Goal: Task Accomplishment & Management: Complete application form

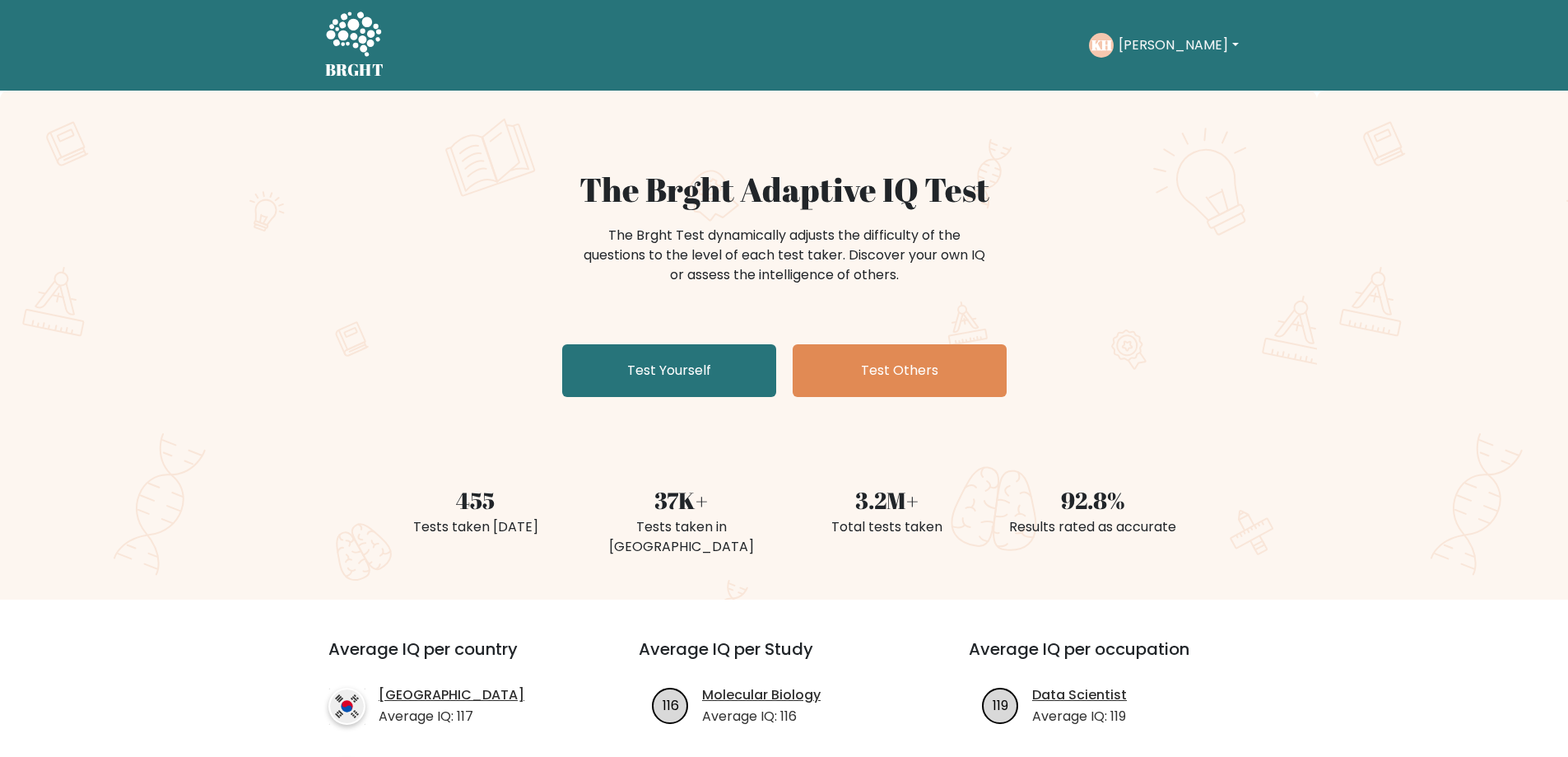
click at [652, 367] on link "Test Yourself" at bounding box center [669, 371] width 214 height 52
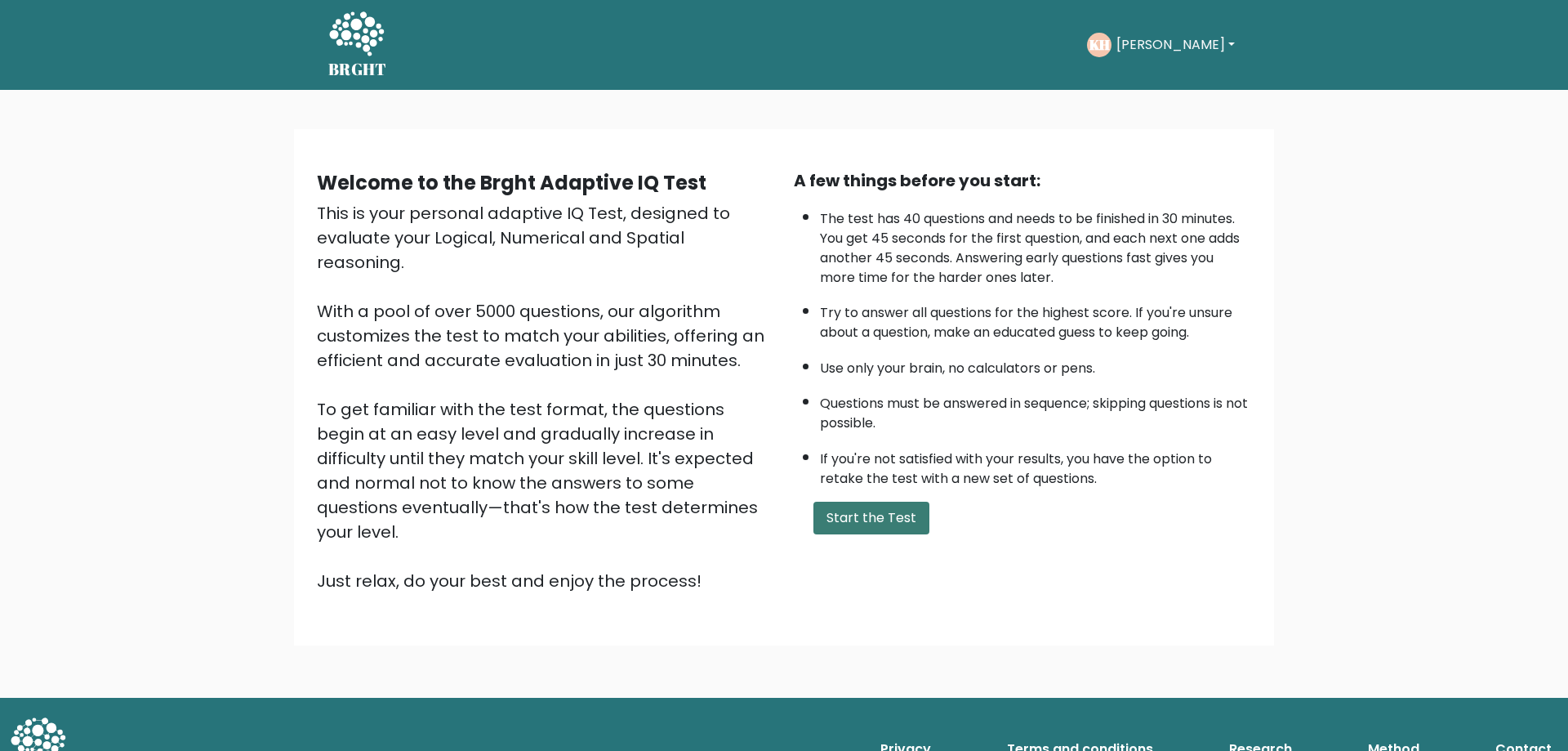
click at [889, 525] on button "Start the Test" at bounding box center [871, 518] width 116 height 33
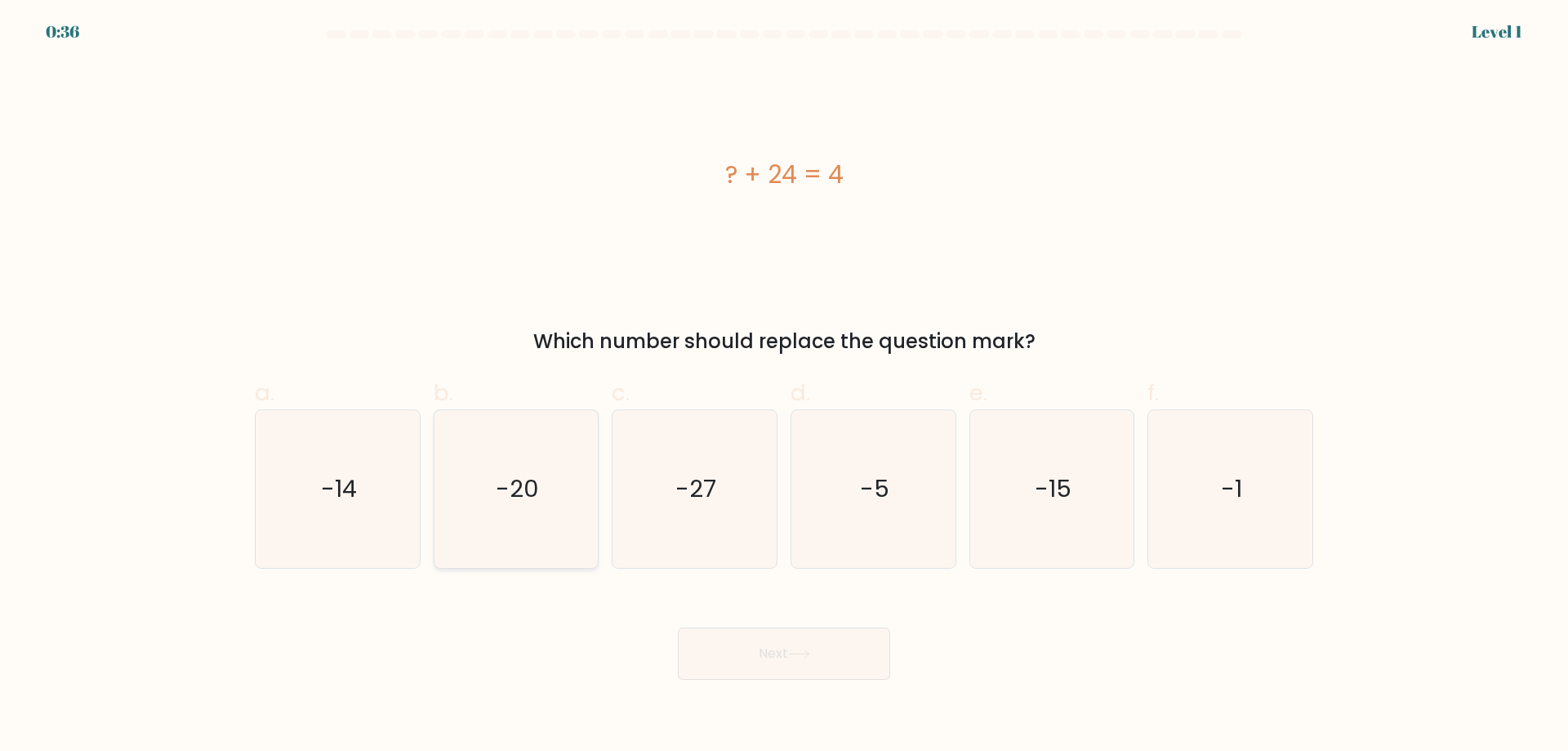
click at [517, 498] on text "-20" at bounding box center [517, 488] width 43 height 33
click at [784, 386] on input "b. -20" at bounding box center [784, 380] width 1 height 11
radio input "true"
click at [842, 655] on button "Next" at bounding box center [784, 654] width 213 height 52
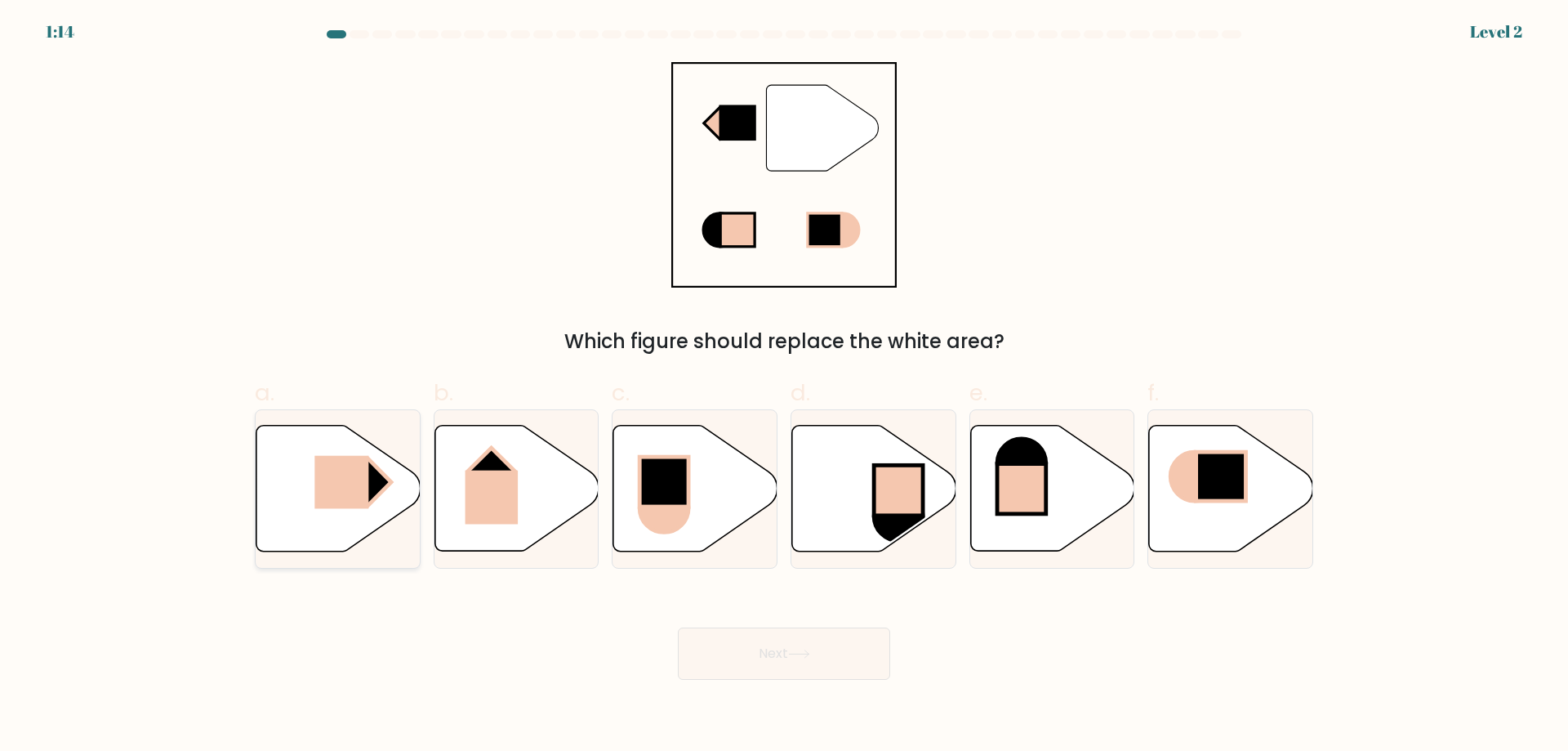
click at [313, 486] on icon at bounding box center [338, 488] width 165 height 126
click at [784, 386] on input "a." at bounding box center [784, 380] width 1 height 11
radio input "true"
click at [826, 660] on button "Next" at bounding box center [784, 654] width 213 height 52
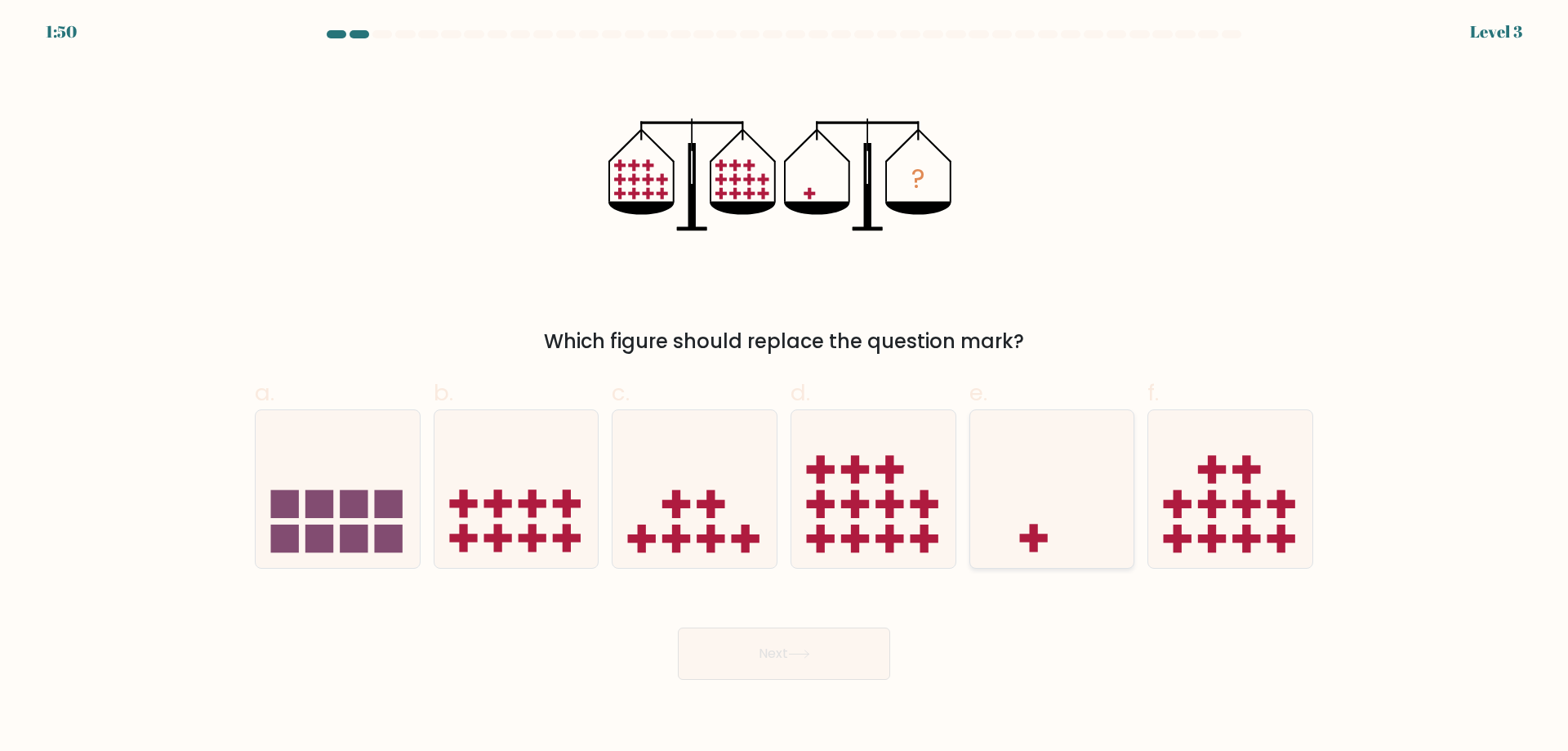
click at [1103, 506] on icon at bounding box center [1052, 488] width 165 height 136
click at [784, 386] on input "e." at bounding box center [784, 380] width 1 height 11
radio input "true"
click at [780, 644] on button "Next" at bounding box center [784, 654] width 213 height 52
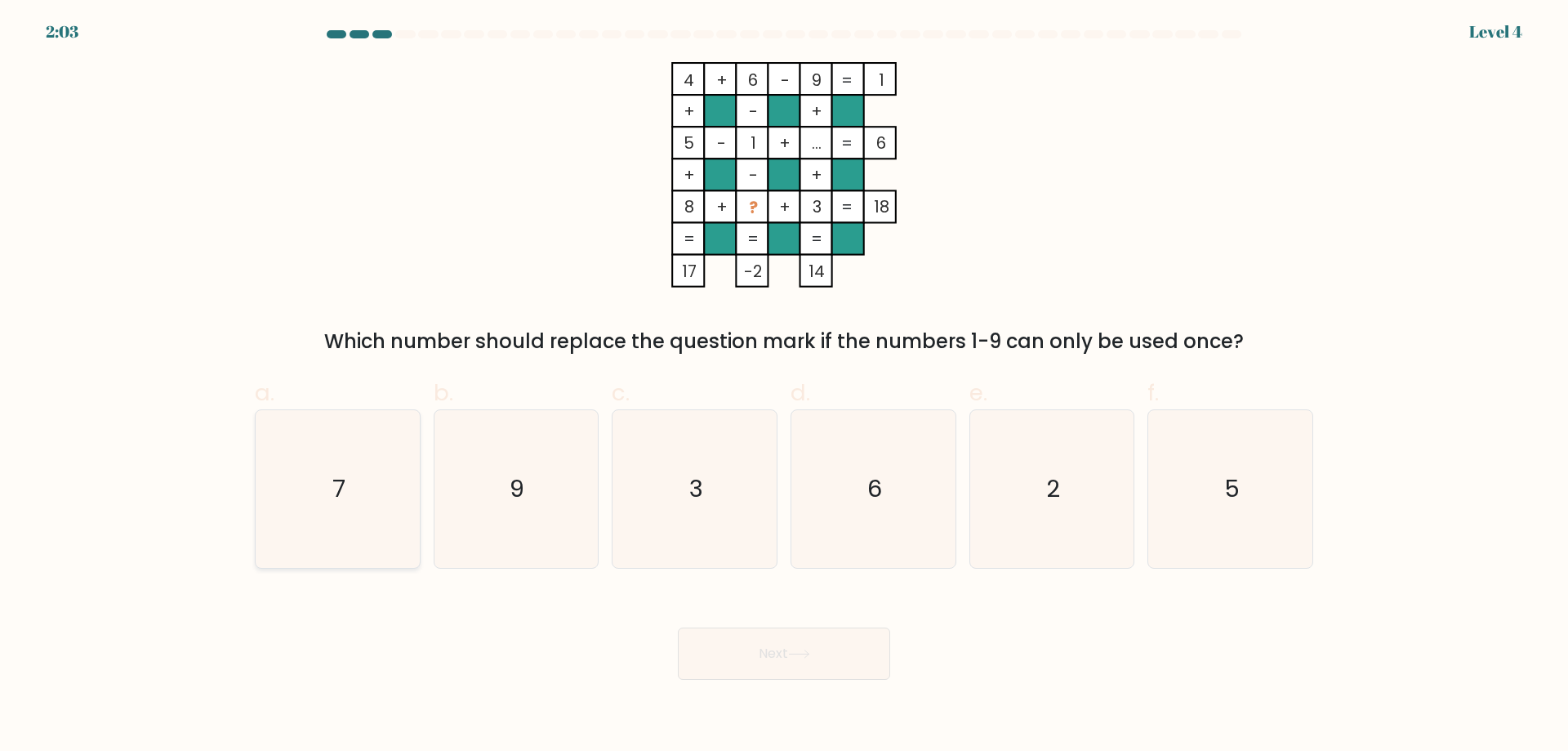
click at [347, 484] on icon "7" at bounding box center [338, 489] width 158 height 158
click at [784, 386] on input "a. 7" at bounding box center [784, 380] width 1 height 11
radio input "true"
click at [833, 665] on button "Next" at bounding box center [784, 654] width 213 height 52
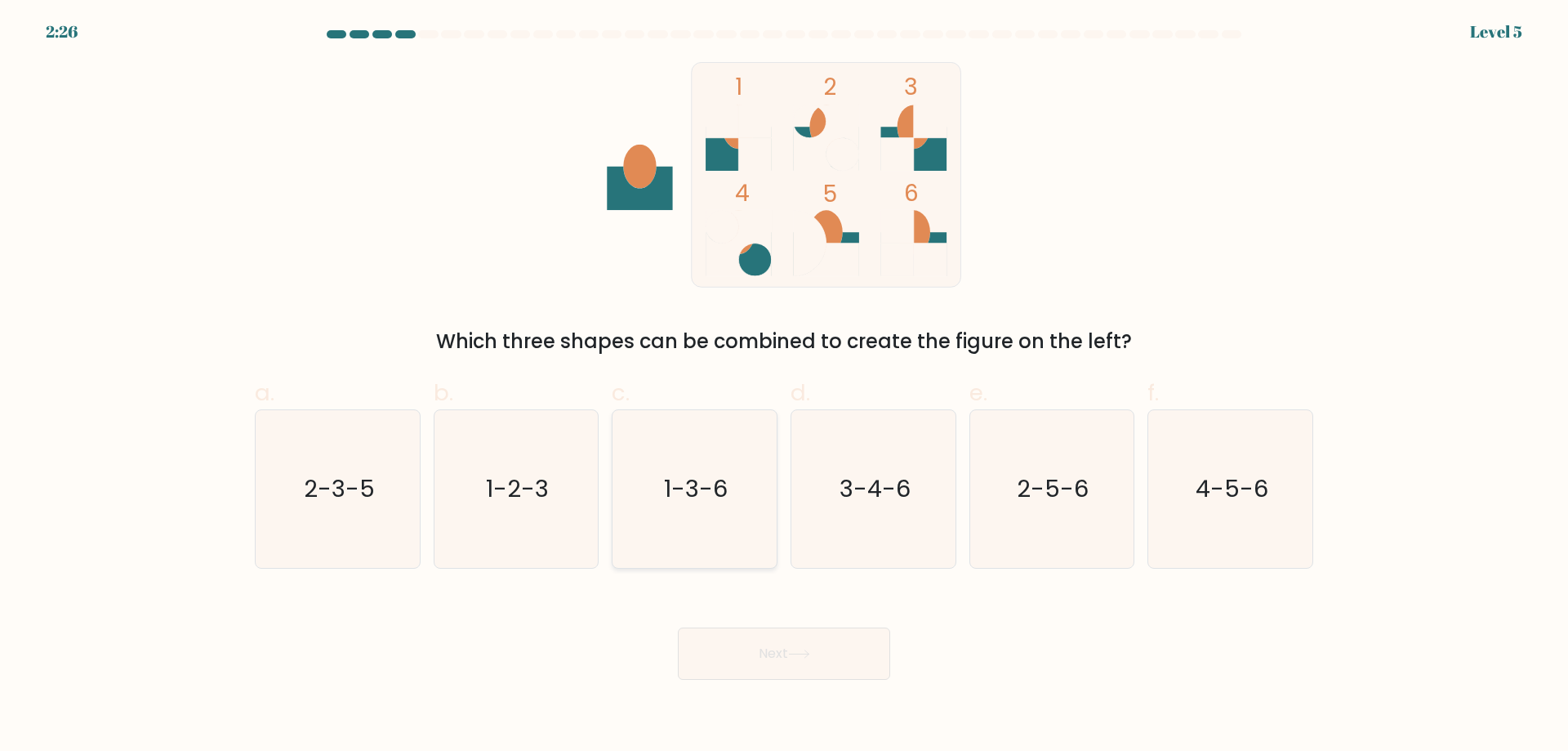
click at [733, 551] on icon "1-3-6" at bounding box center [695, 489] width 158 height 158
click at [784, 386] on input "c. 1-3-6" at bounding box center [784, 380] width 1 height 11
radio input "true"
click at [792, 647] on button "Next" at bounding box center [784, 654] width 213 height 52
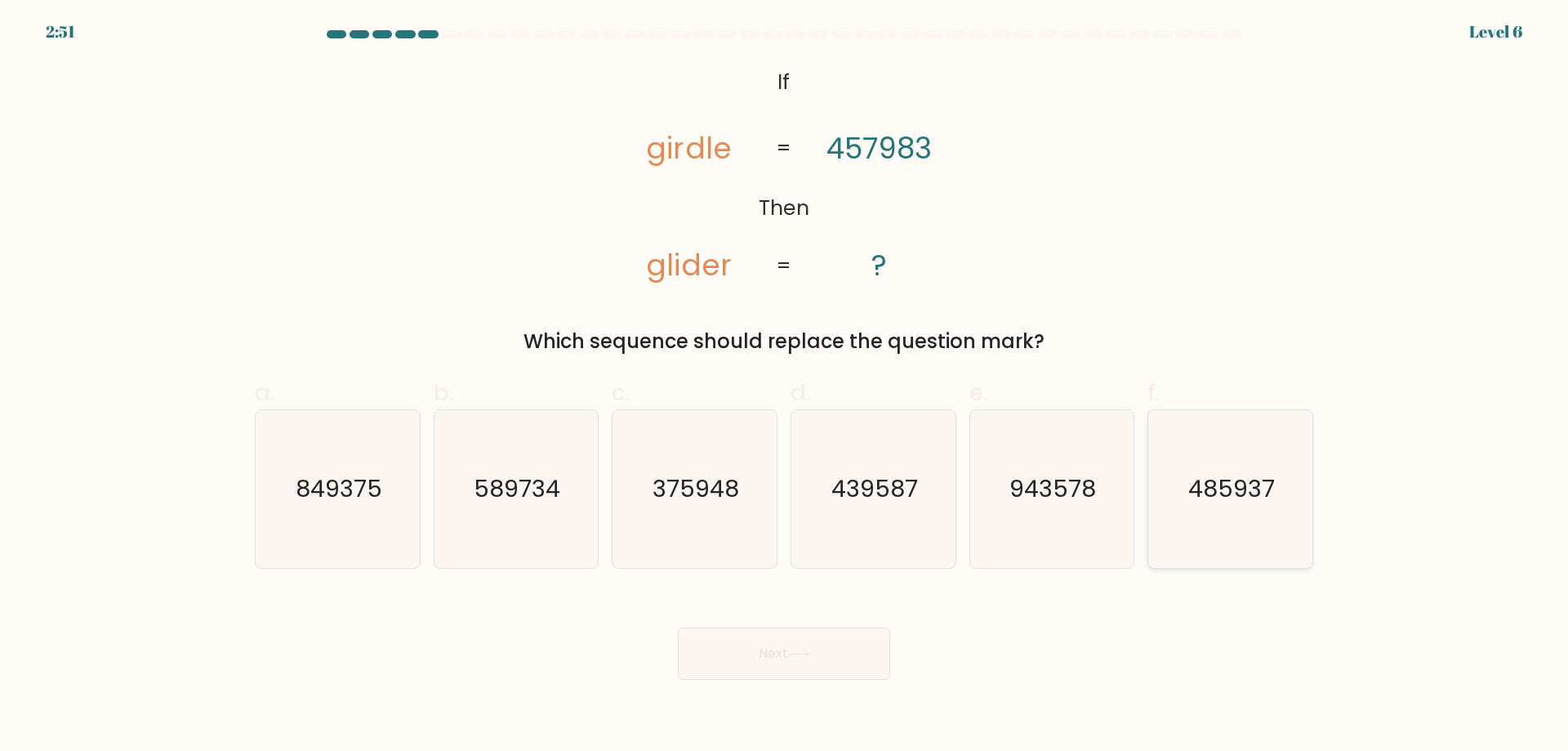
drag, startPoint x: 1249, startPoint y: 499, endPoint x: 1166, endPoint y: 541, distance: 93.0
click at [1250, 499] on text "485937" at bounding box center [1232, 488] width 87 height 33
click at [784, 386] on input "f. 485937" at bounding box center [784, 380] width 1 height 11
radio input "true"
click at [824, 643] on button "Next" at bounding box center [784, 654] width 213 height 52
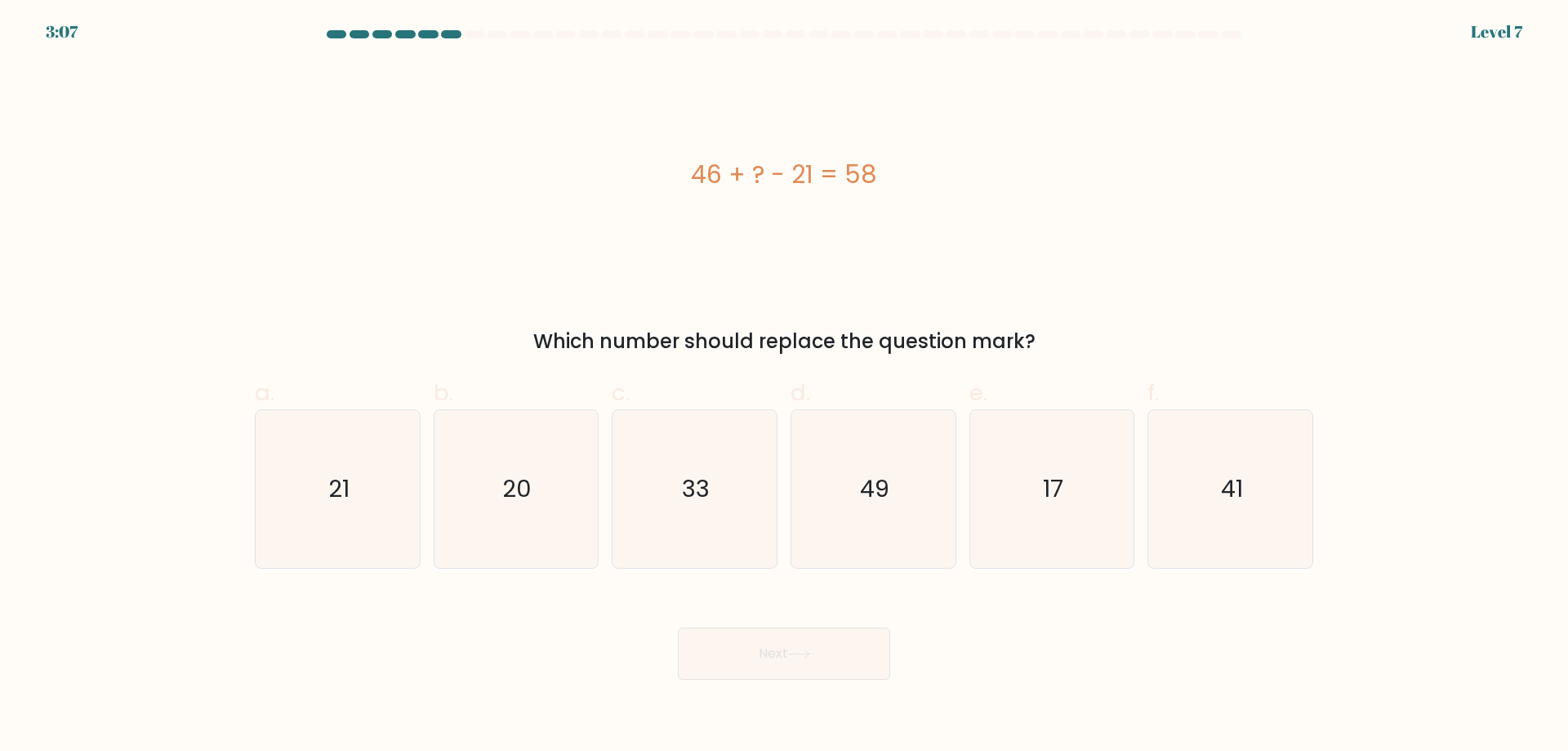
drag, startPoint x: 643, startPoint y: 473, endPoint x: 793, endPoint y: 663, distance: 242.1
click at [645, 473] on icon "33" at bounding box center [695, 489] width 158 height 158
click at [784, 386] on input "c. 33" at bounding box center [784, 380] width 1 height 11
radio input "true"
click at [809, 653] on icon at bounding box center [799, 653] width 22 height 9
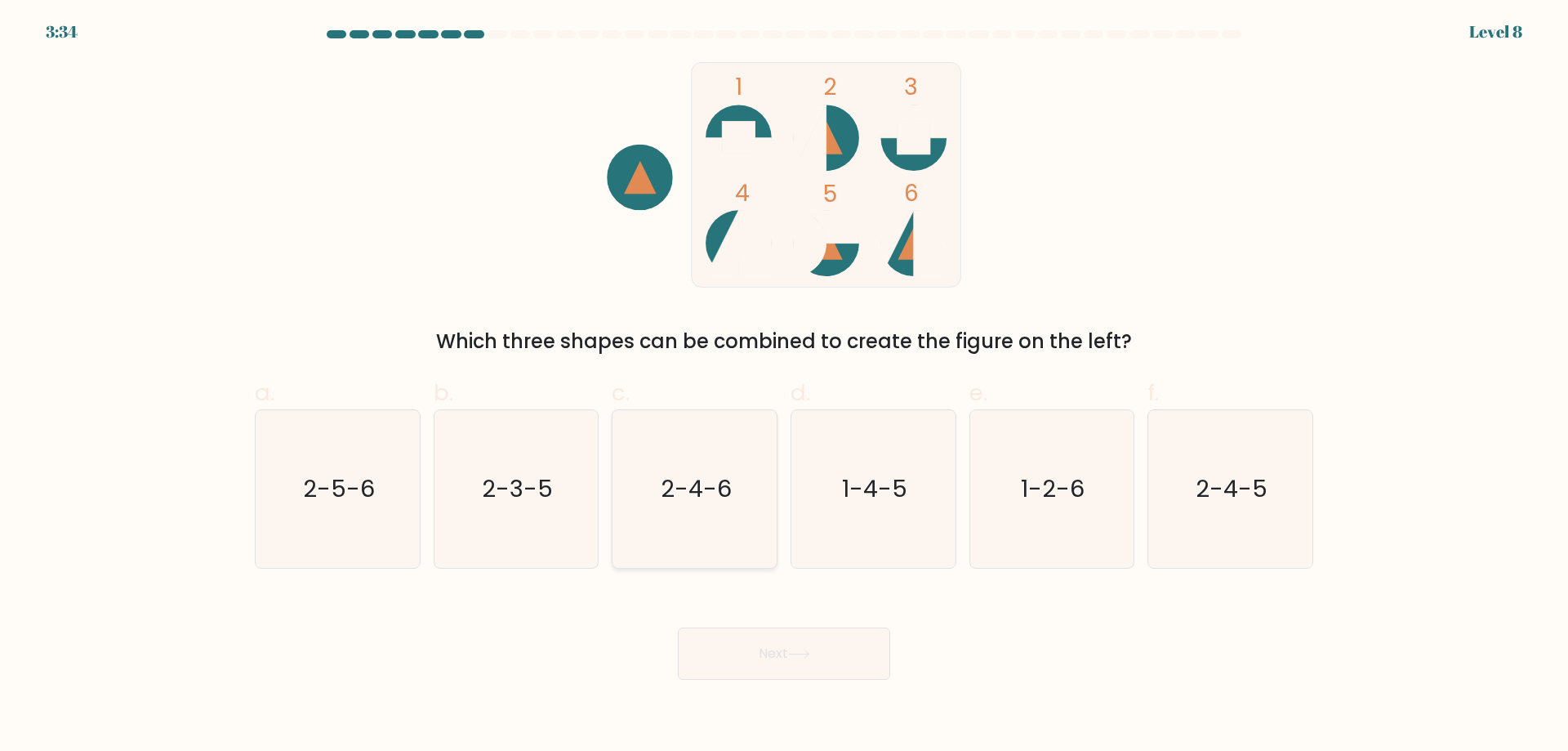
click at [641, 493] on icon "2-4-6" at bounding box center [695, 489] width 158 height 158
click at [784, 386] on input "c. 2-4-6" at bounding box center [784, 380] width 1 height 11
radio input "true"
click at [749, 660] on button "Next" at bounding box center [784, 654] width 213 height 52
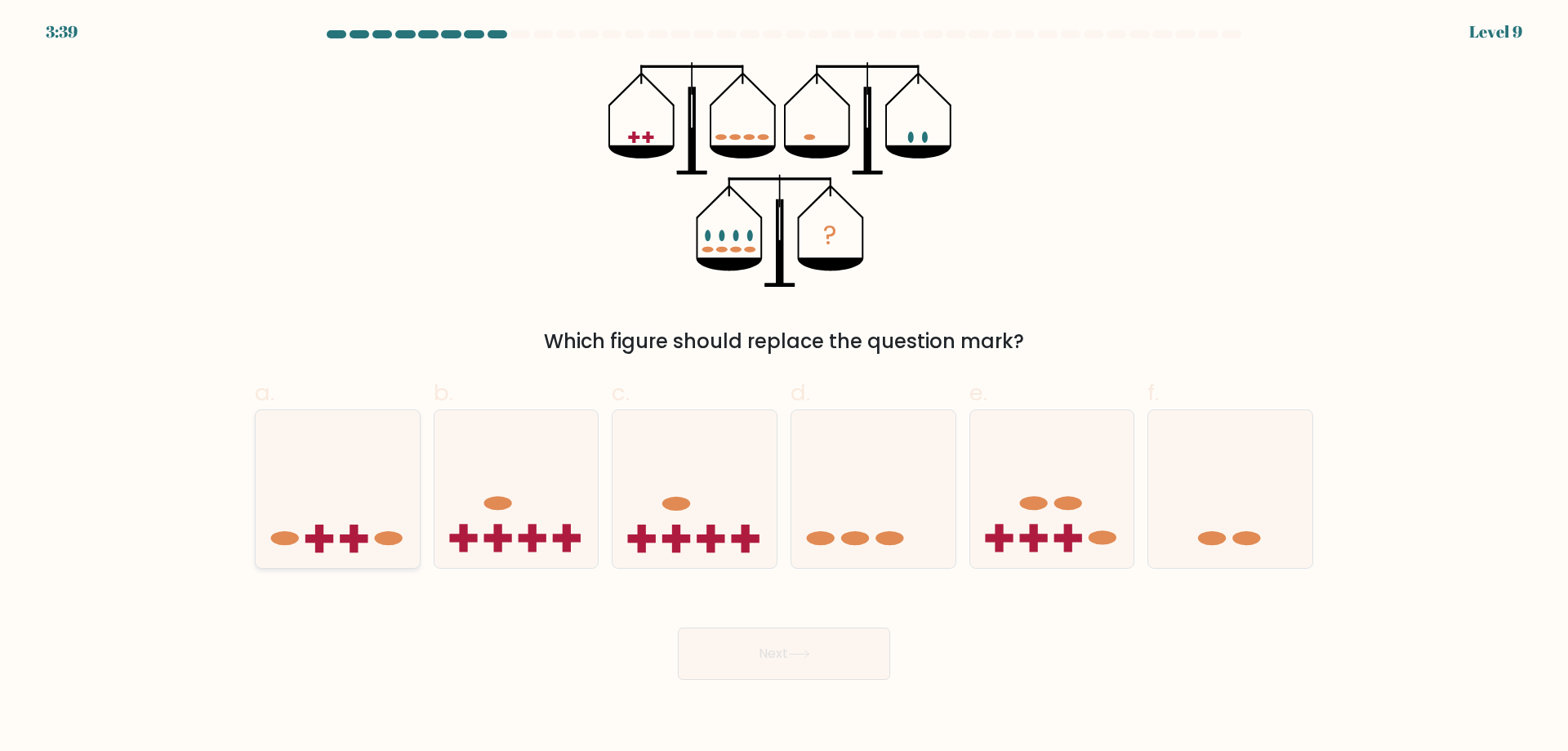
click at [359, 511] on icon at bounding box center [338, 488] width 165 height 136
click at [784, 386] on input "a." at bounding box center [784, 380] width 1 height 11
radio input "true"
click at [784, 656] on button "Next" at bounding box center [784, 654] width 213 height 52
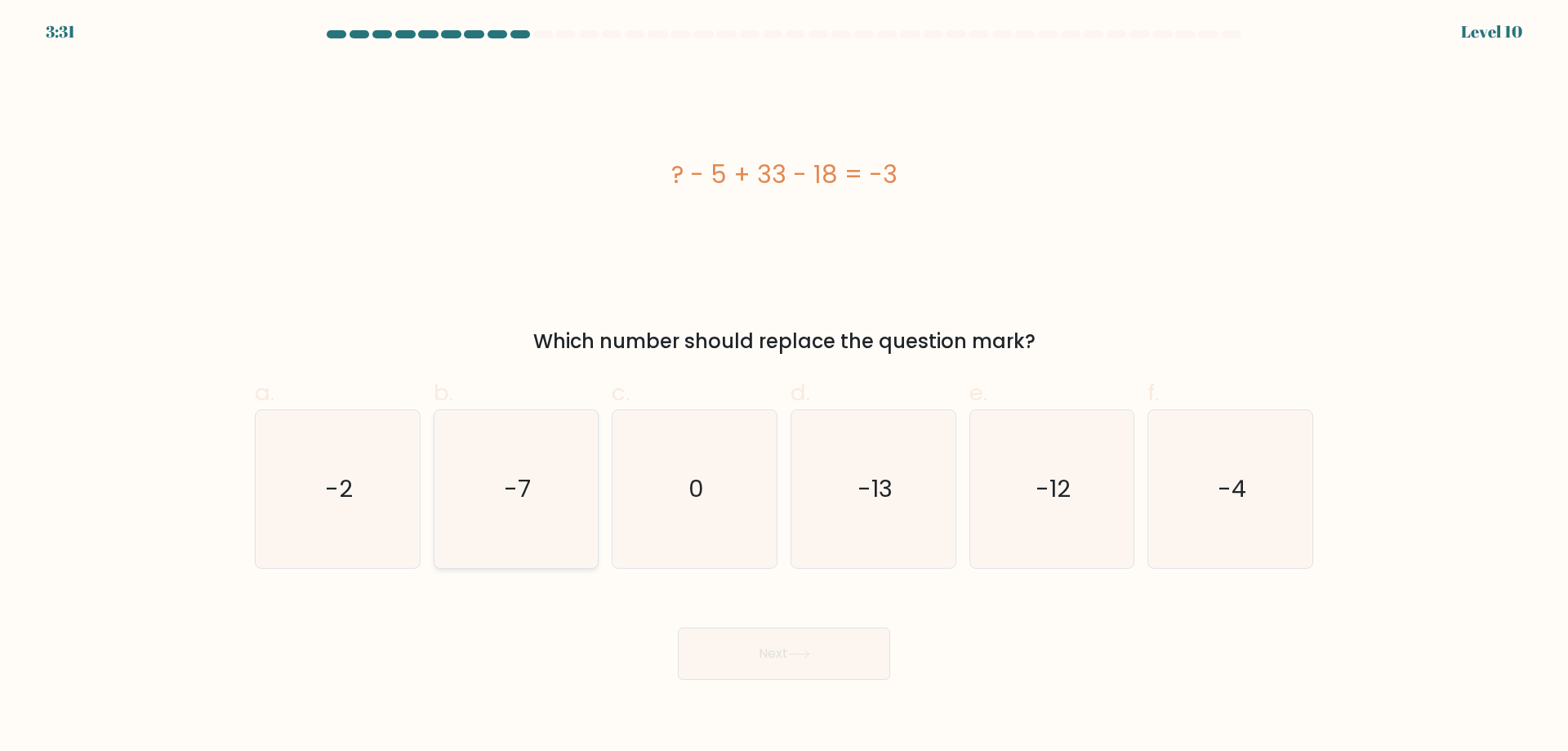
click at [498, 479] on icon "-7" at bounding box center [516, 489] width 158 height 158
click at [784, 386] on input "b. -7" at bounding box center [784, 380] width 1 height 11
radio input "true"
click at [773, 667] on button "Next" at bounding box center [784, 654] width 213 height 52
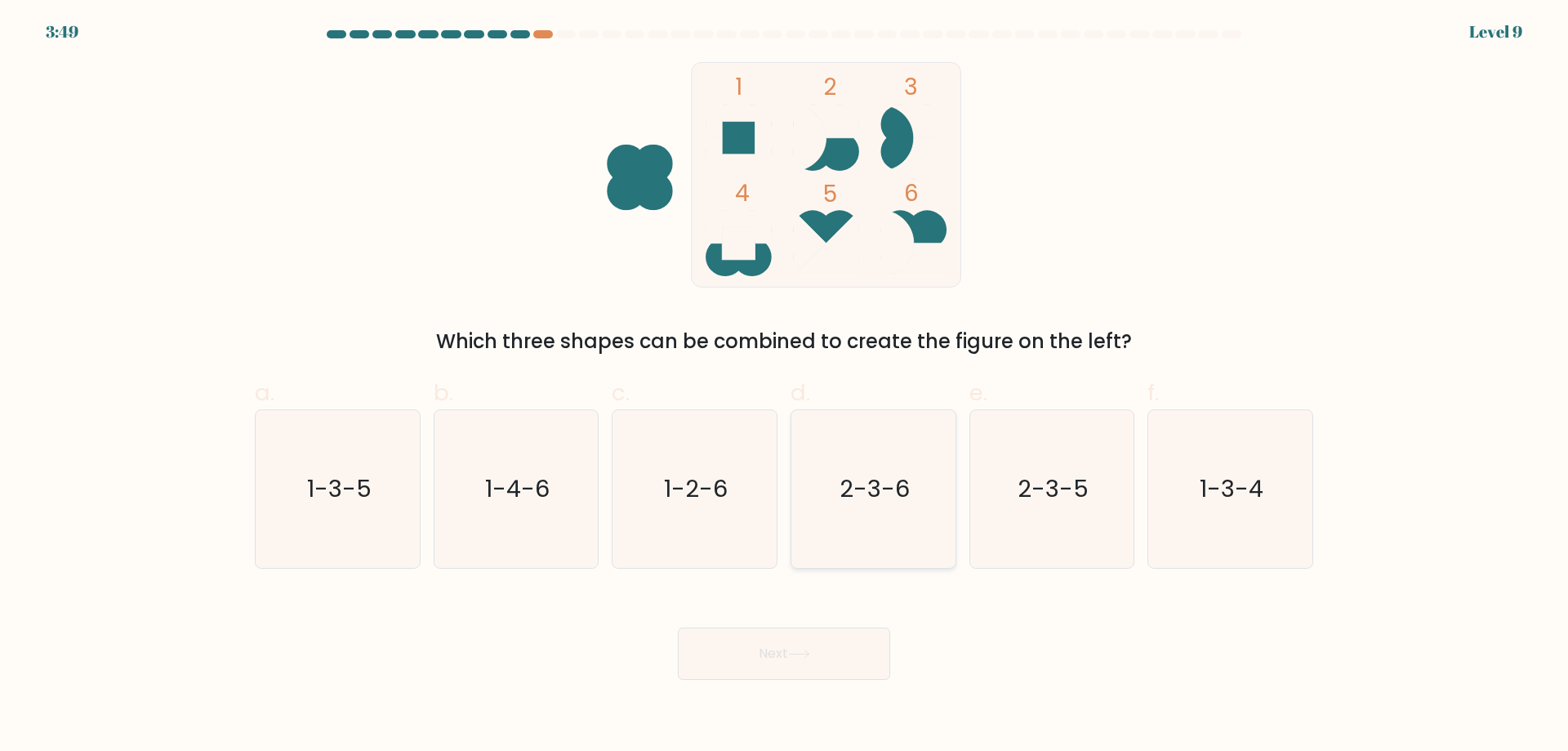
drag, startPoint x: 895, startPoint y: 495, endPoint x: 891, endPoint y: 535, distance: 40.2
click at [893, 501] on text "2-3-6" at bounding box center [874, 488] width 70 height 33
click at [784, 386] on input "d. 2-3-6" at bounding box center [784, 380] width 1 height 11
radio input "true"
click at [815, 681] on body "3:48 Level 9" at bounding box center [784, 376] width 1568 height 751
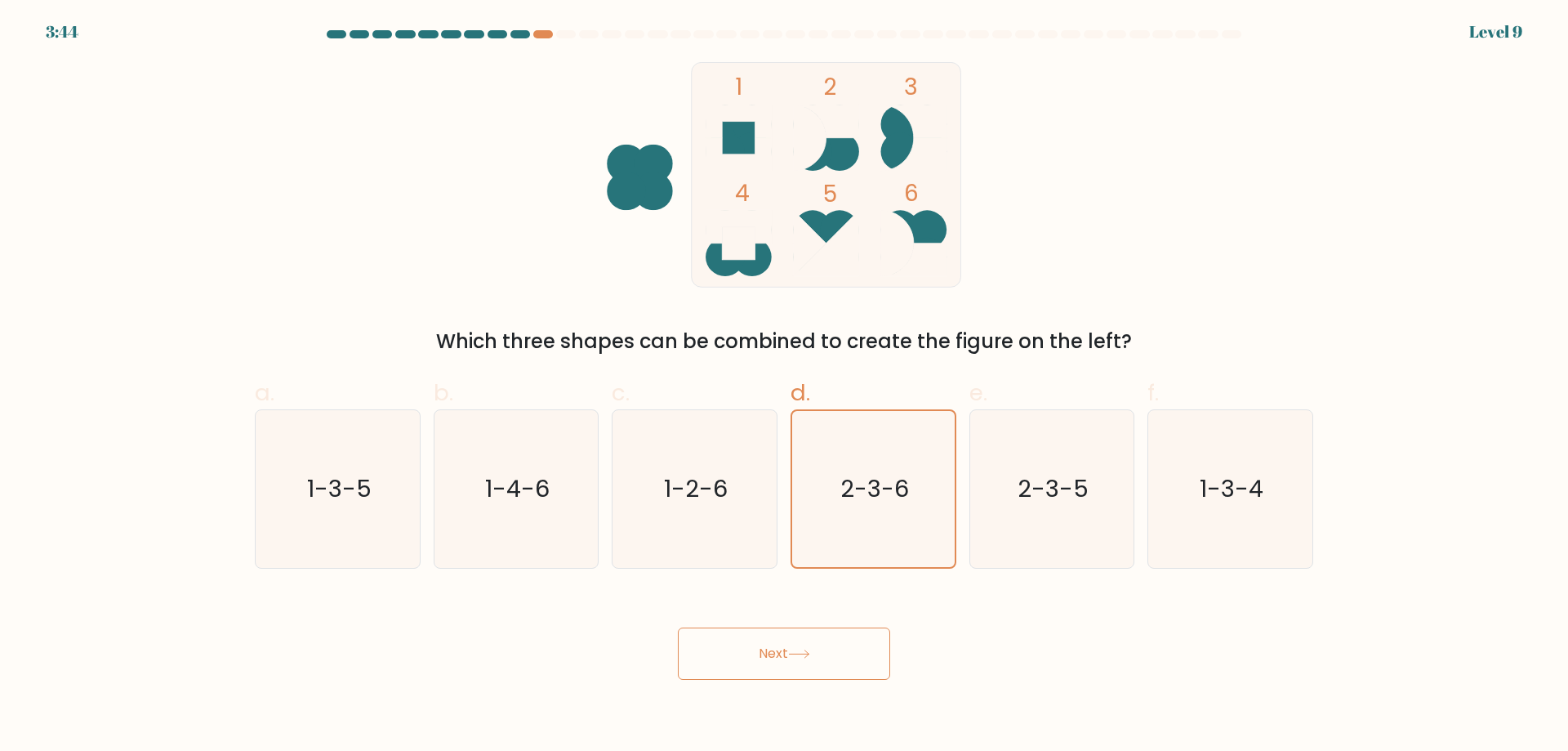
click at [815, 649] on button "Next" at bounding box center [784, 654] width 213 height 52
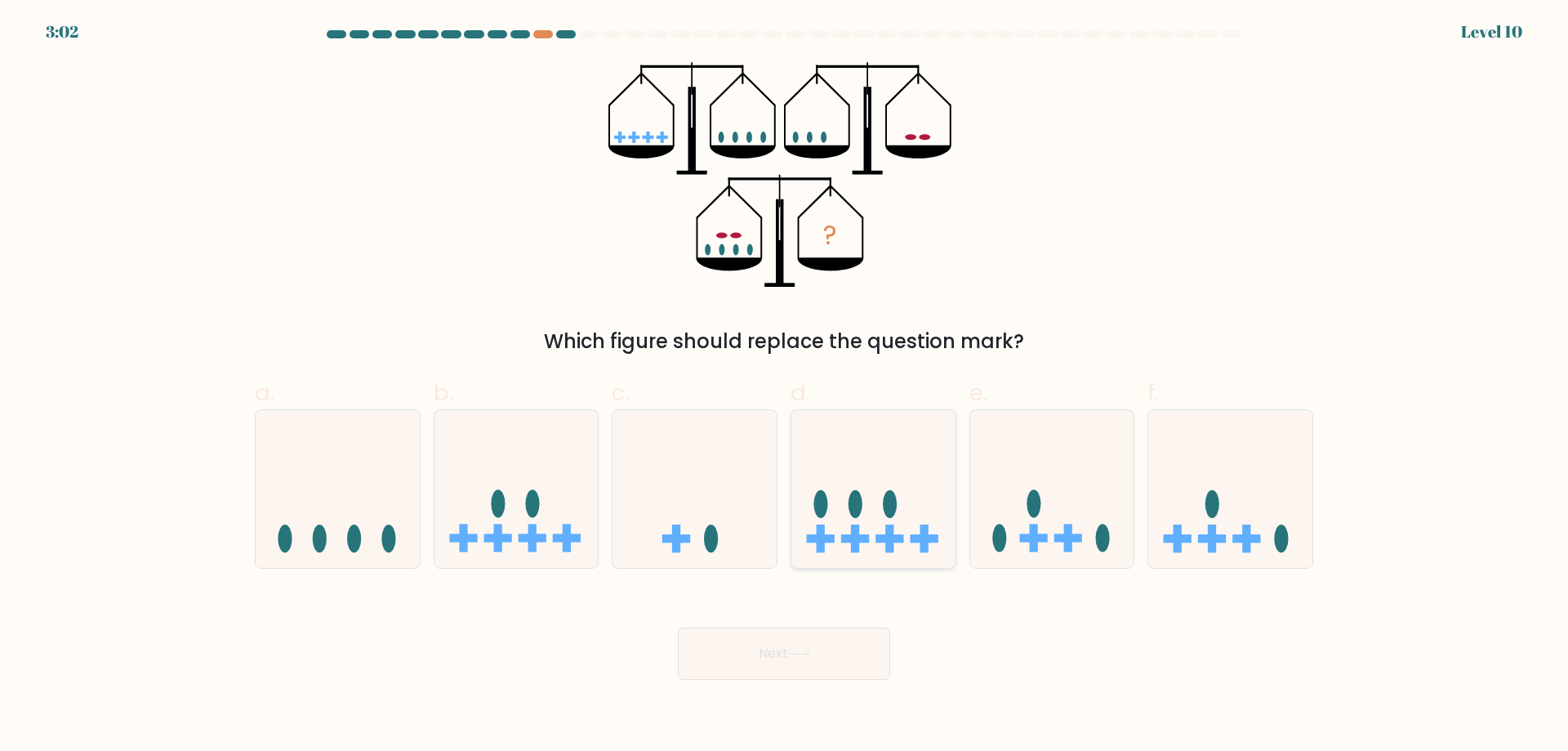
click at [901, 522] on icon at bounding box center [873, 488] width 165 height 136
click at [784, 386] on input "d." at bounding box center [784, 380] width 1 height 11
radio input "true"
click at [825, 657] on button "Next" at bounding box center [784, 654] width 213 height 52
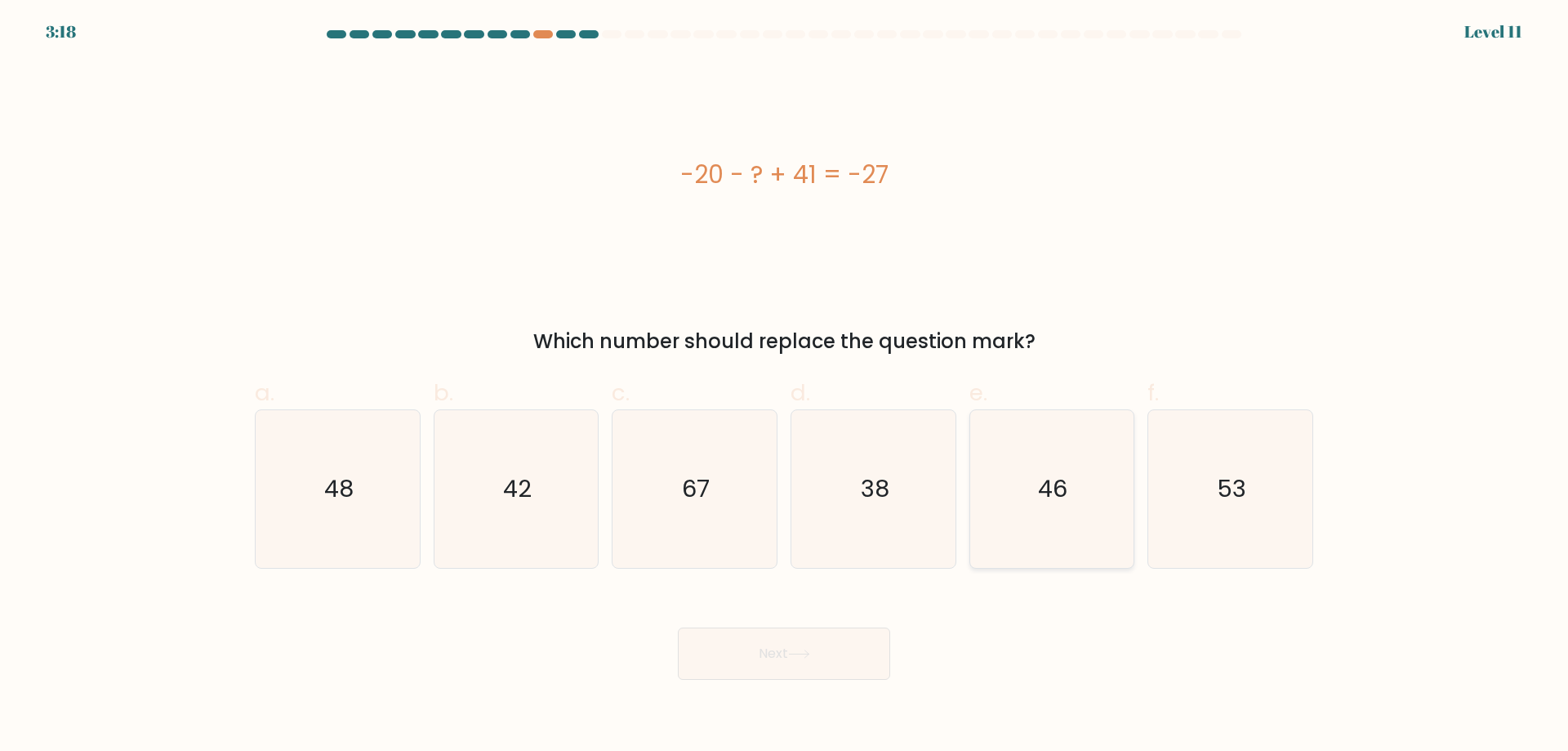
click at [1057, 535] on icon "46" at bounding box center [1051, 489] width 158 height 158
click at [784, 386] on input "e. 46" at bounding box center [784, 380] width 1 height 11
radio input "true"
click at [810, 650] on icon at bounding box center [799, 653] width 22 height 9
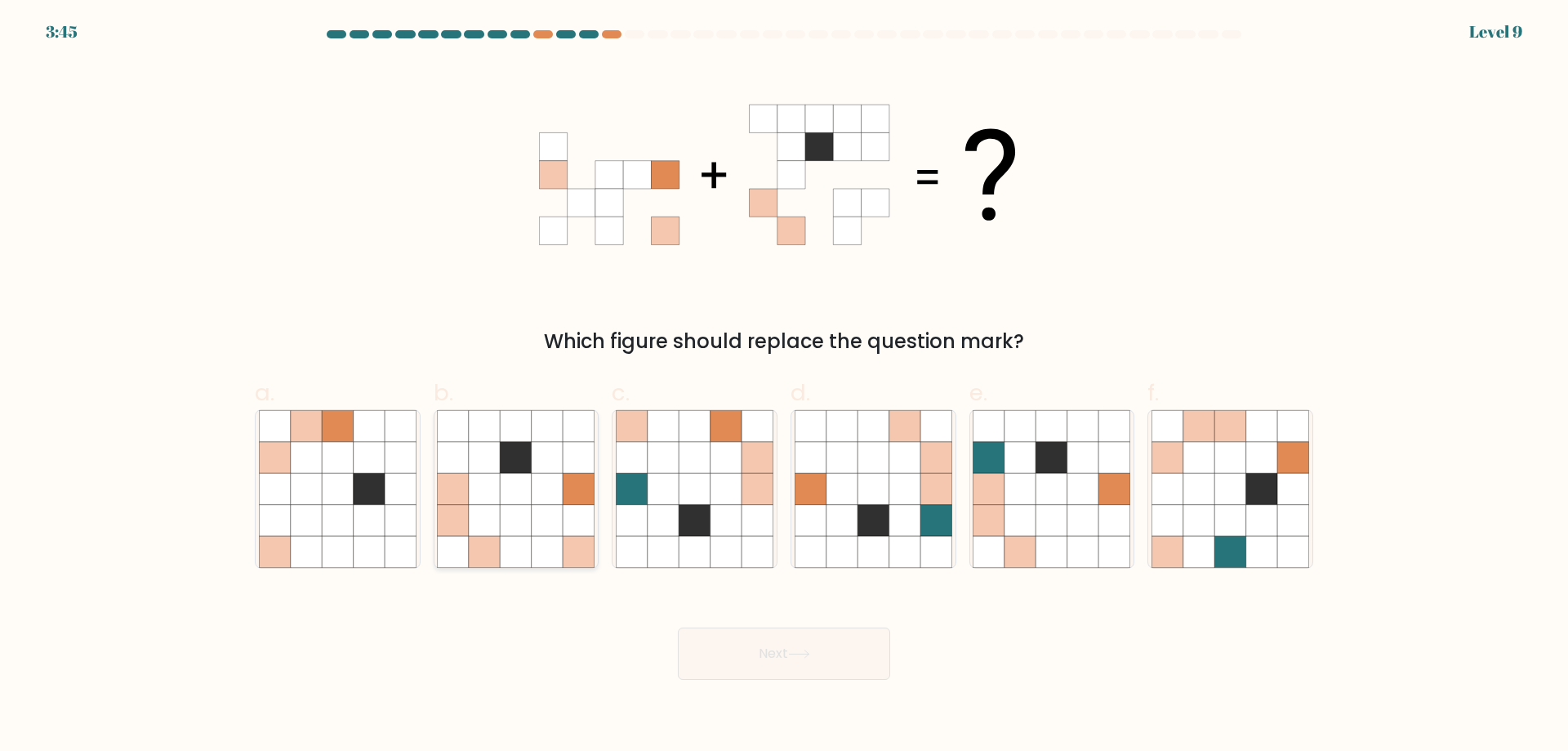
click at [559, 501] on icon at bounding box center [547, 488] width 31 height 31
click at [784, 386] on input "b." at bounding box center [784, 380] width 1 height 11
radio input "true"
click at [758, 670] on button "Next" at bounding box center [784, 654] width 213 height 52
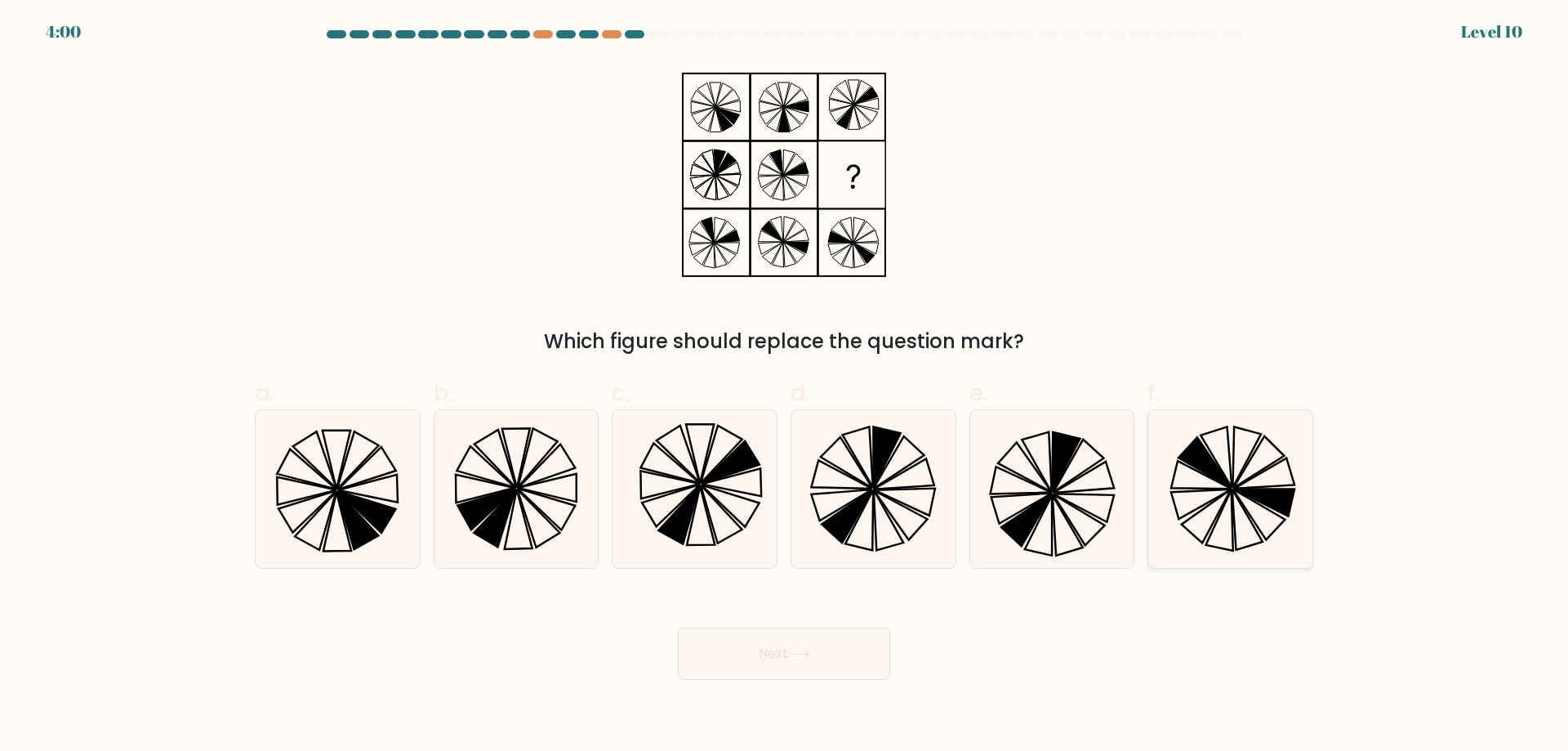
click at [1222, 500] on icon at bounding box center [1230, 489] width 158 height 158
click at [784, 386] on input "f." at bounding box center [784, 380] width 1 height 11
radio input "true"
click at [853, 647] on button "Next" at bounding box center [784, 654] width 213 height 52
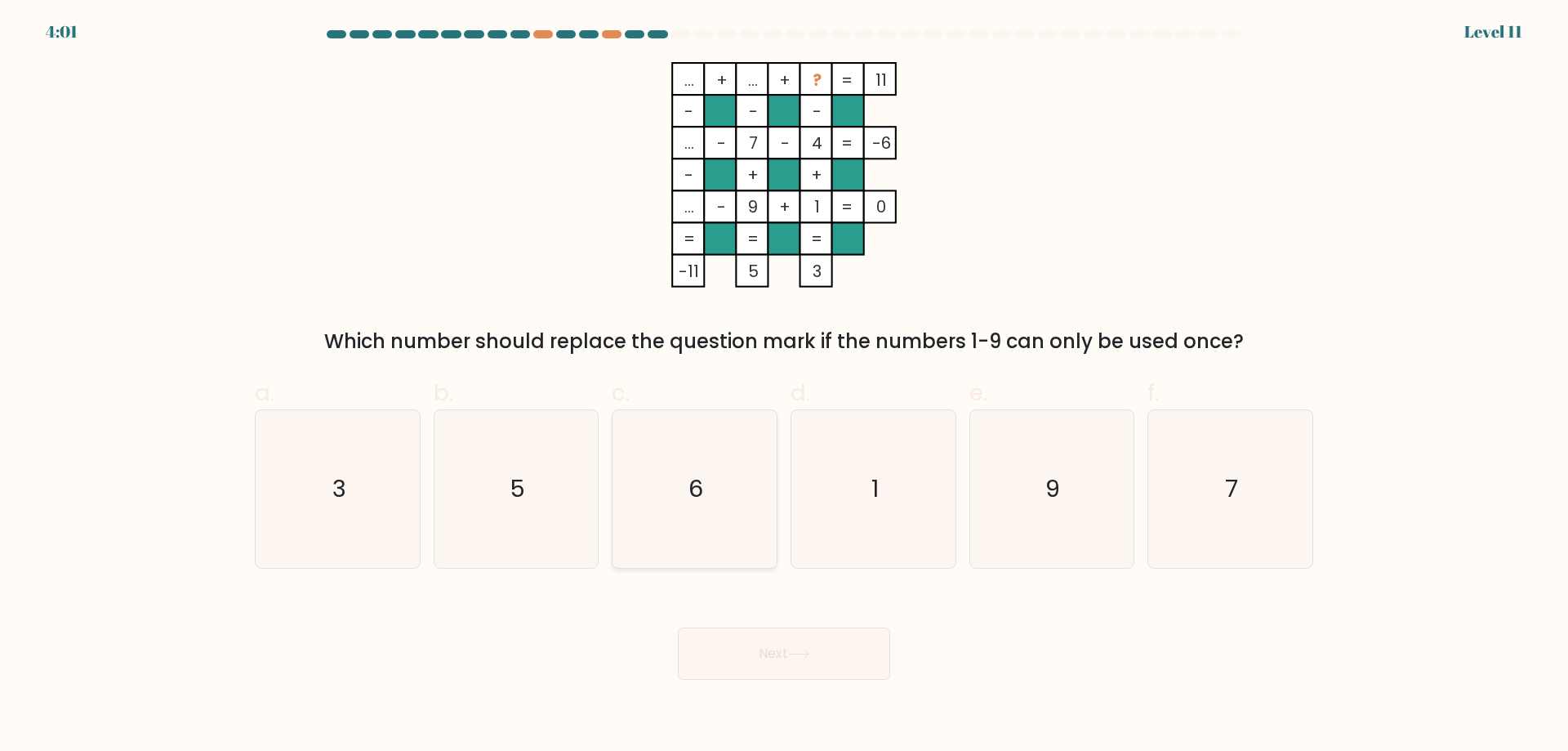
click at [741, 477] on icon "6" at bounding box center [695, 489] width 158 height 158
click at [784, 386] on input "c. 6" at bounding box center [784, 380] width 1 height 11
radio input "true"
click at [779, 645] on button "Next" at bounding box center [784, 654] width 213 height 52
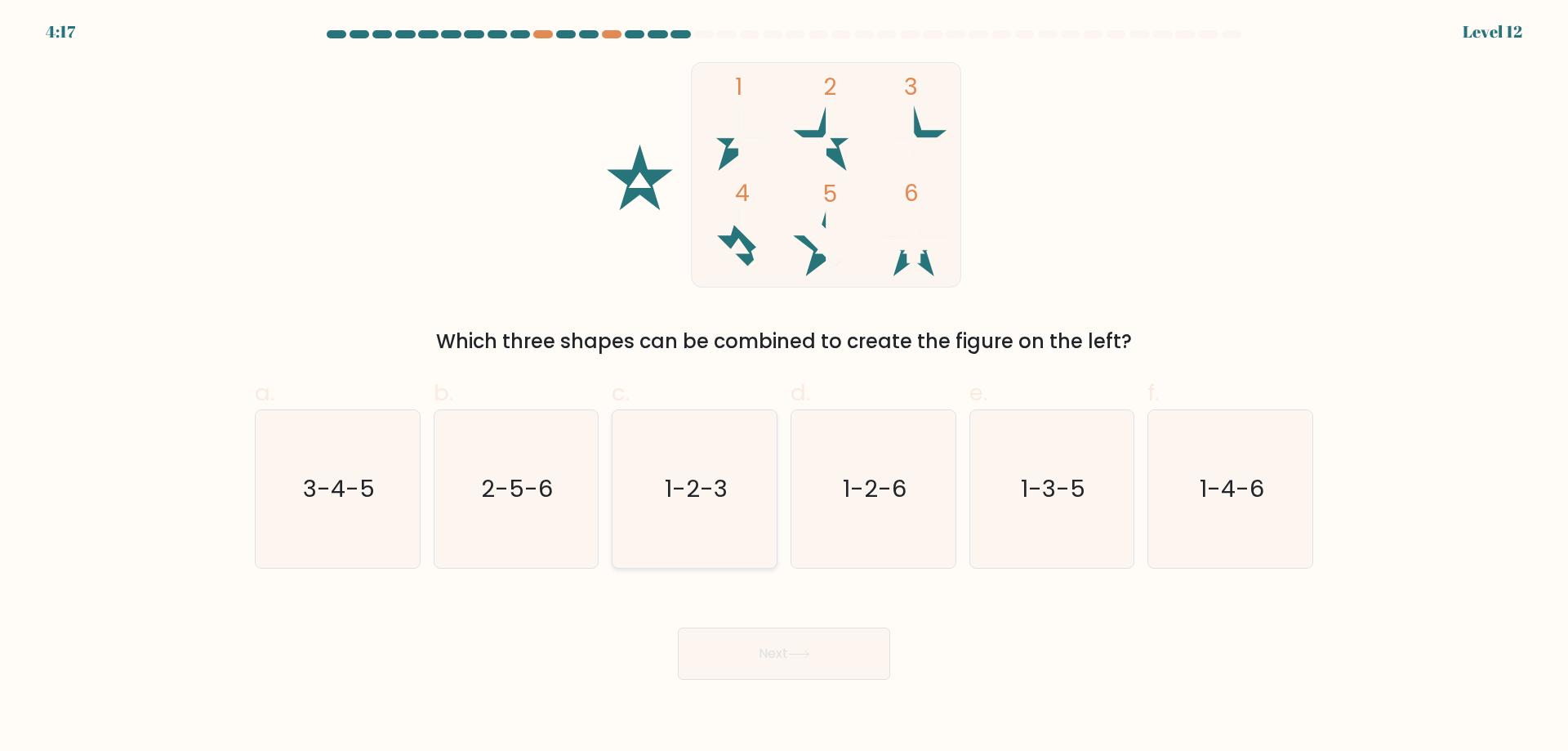
click at [687, 494] on text "1-2-3" at bounding box center [696, 488] width 63 height 33
click at [784, 386] on input "c. 1-2-3" at bounding box center [784, 380] width 1 height 11
radio input "true"
click at [809, 655] on icon at bounding box center [798, 654] width 19 height 8
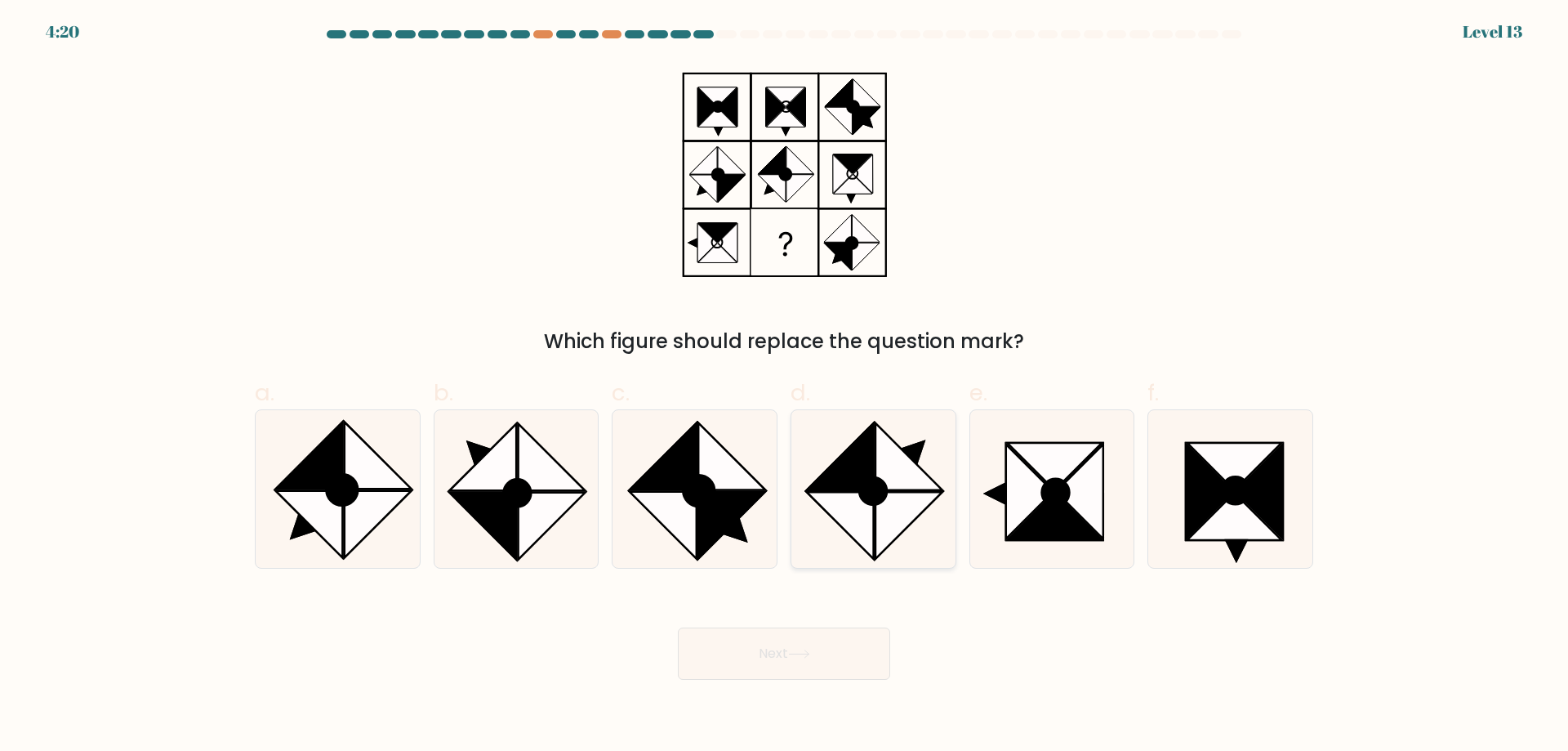
click at [858, 466] on icon at bounding box center [840, 456] width 67 height 67
click at [784, 386] on input "d." at bounding box center [784, 380] width 1 height 11
radio input "true"
click at [835, 648] on button "Next" at bounding box center [784, 654] width 213 height 52
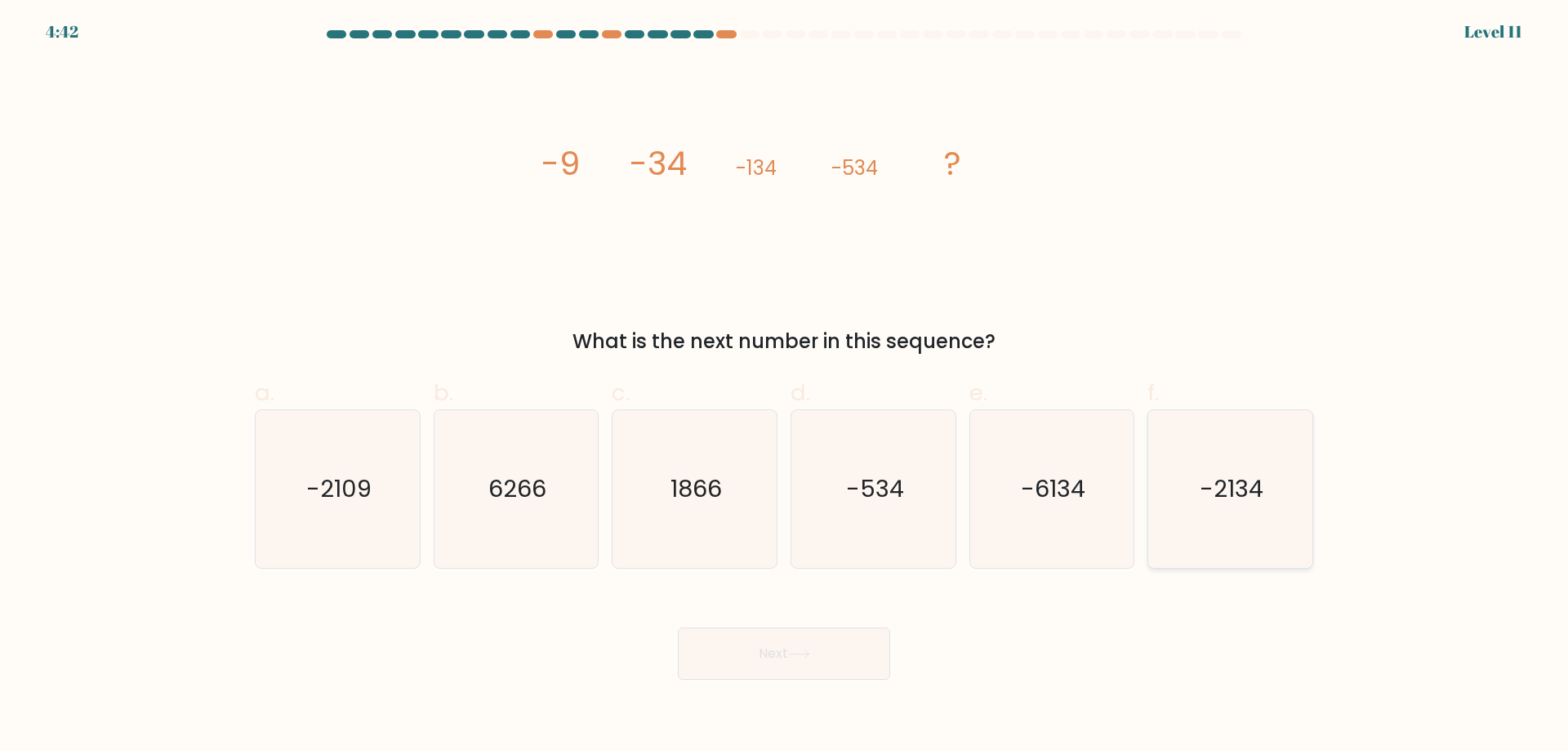
click at [1247, 513] on icon "-2134" at bounding box center [1230, 489] width 158 height 158
click at [784, 386] on input "f. -2134" at bounding box center [784, 380] width 1 height 11
radio input "true"
click at [805, 659] on icon at bounding box center [799, 653] width 22 height 9
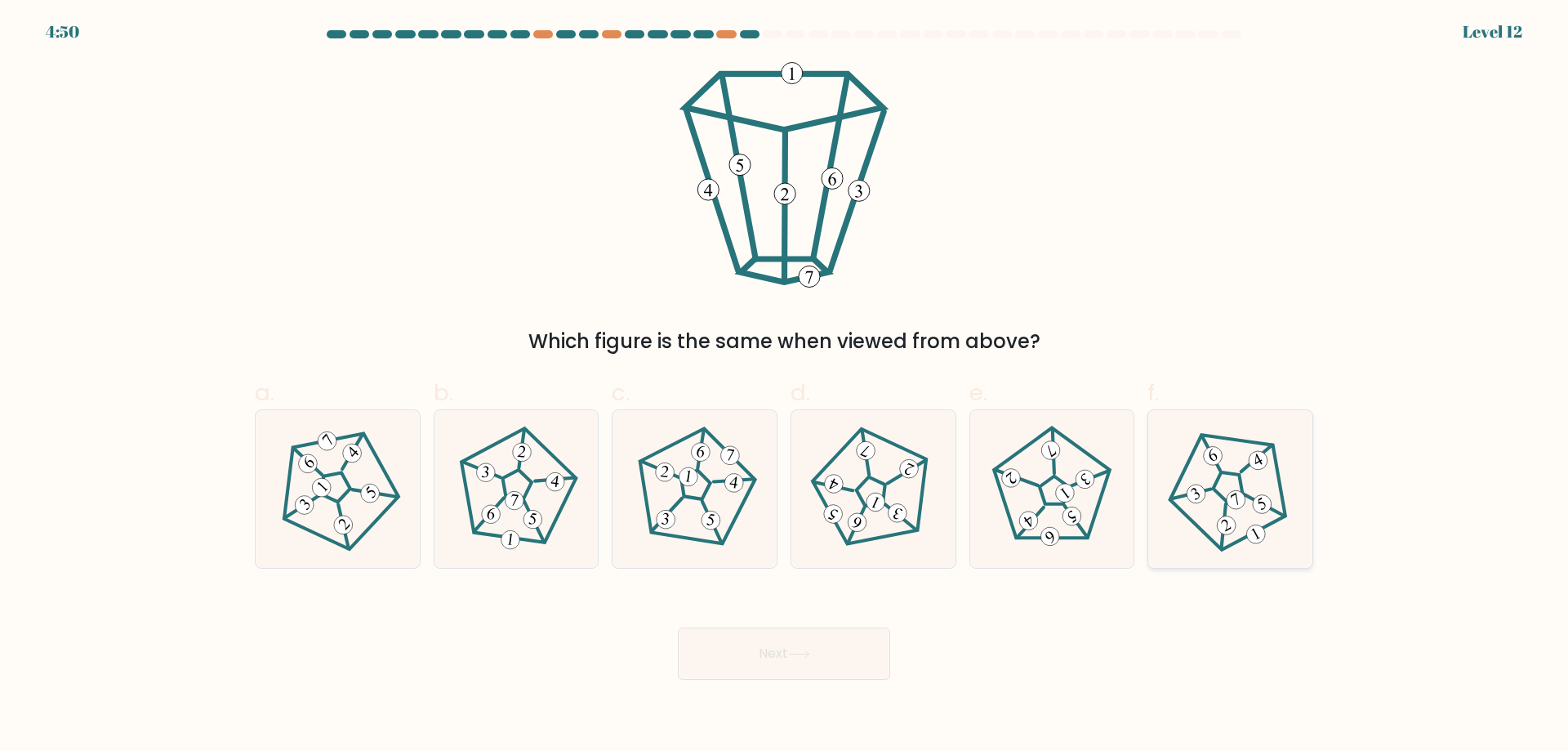
click at [1246, 516] on icon at bounding box center [1229, 488] width 126 height 126
click at [784, 386] on input "f." at bounding box center [784, 380] width 1 height 11
radio input "true"
click at [810, 655] on icon at bounding box center [799, 653] width 22 height 9
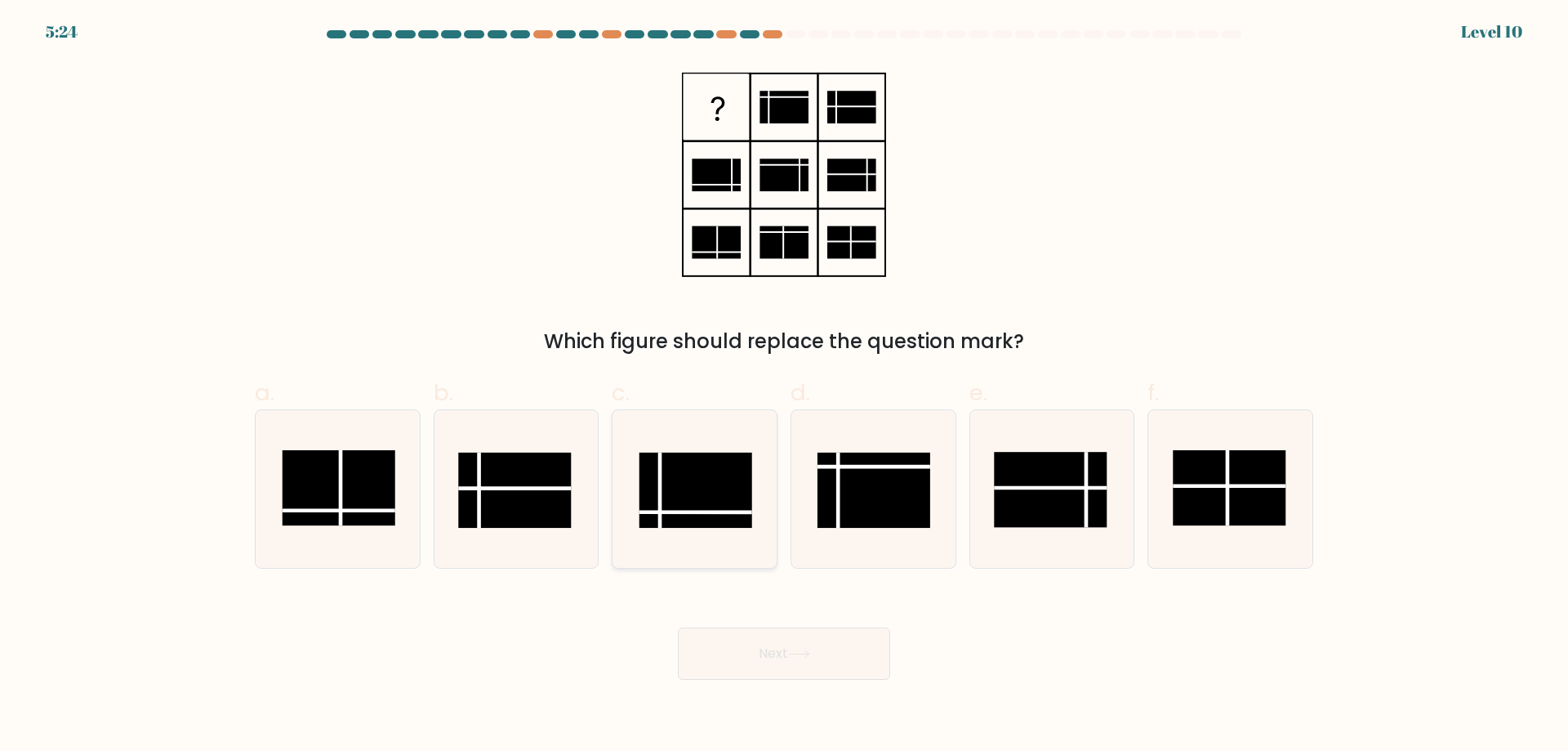
click at [659, 477] on line at bounding box center [659, 490] width 0 height 75
click at [784, 386] on input "c." at bounding box center [784, 380] width 1 height 11
radio input "true"
click at [779, 651] on button "Next" at bounding box center [784, 654] width 213 height 52
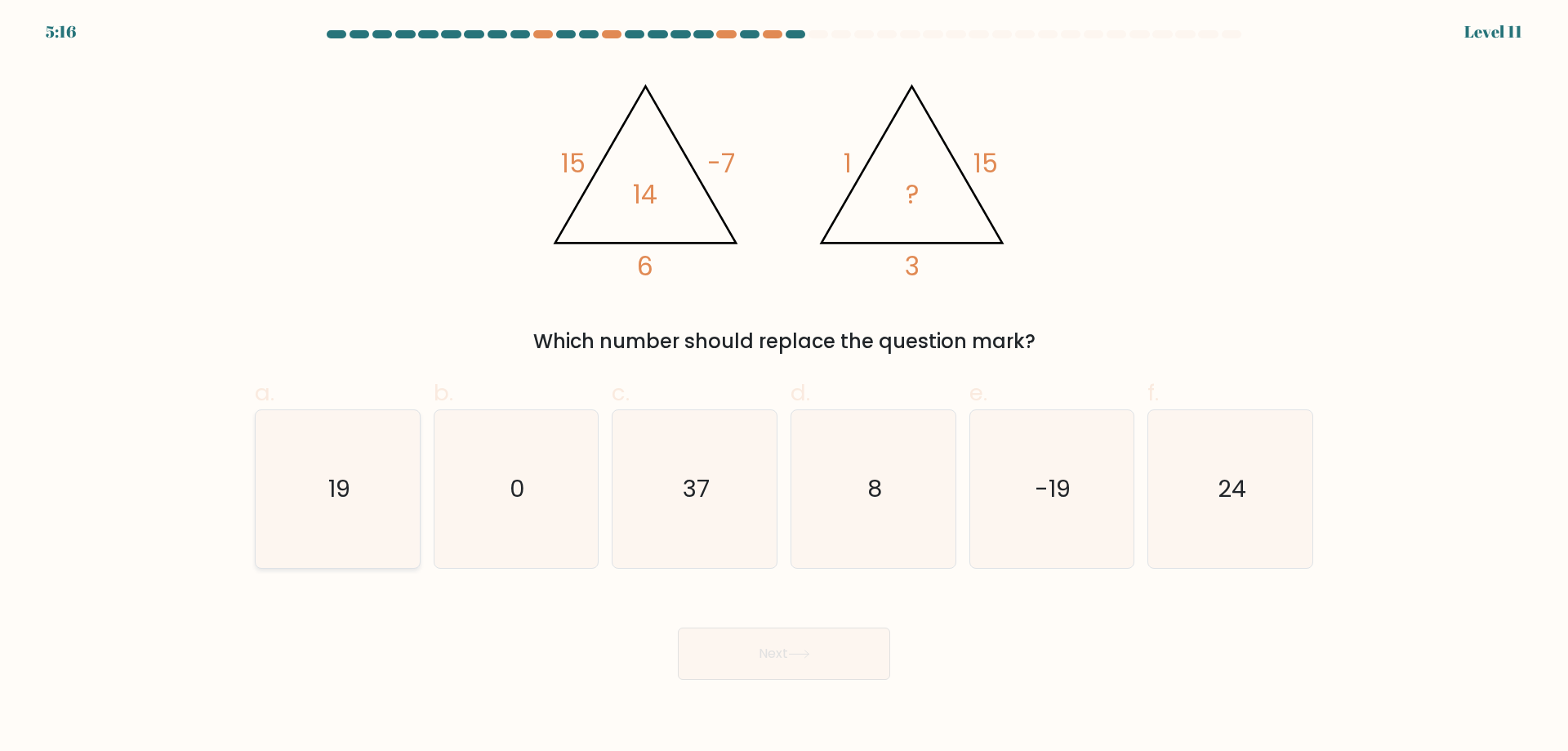
click at [360, 519] on icon "19" at bounding box center [338, 489] width 158 height 158
click at [784, 386] on input "a. 19" at bounding box center [784, 380] width 1 height 11
radio input "true"
click at [777, 668] on button "Next" at bounding box center [784, 654] width 213 height 52
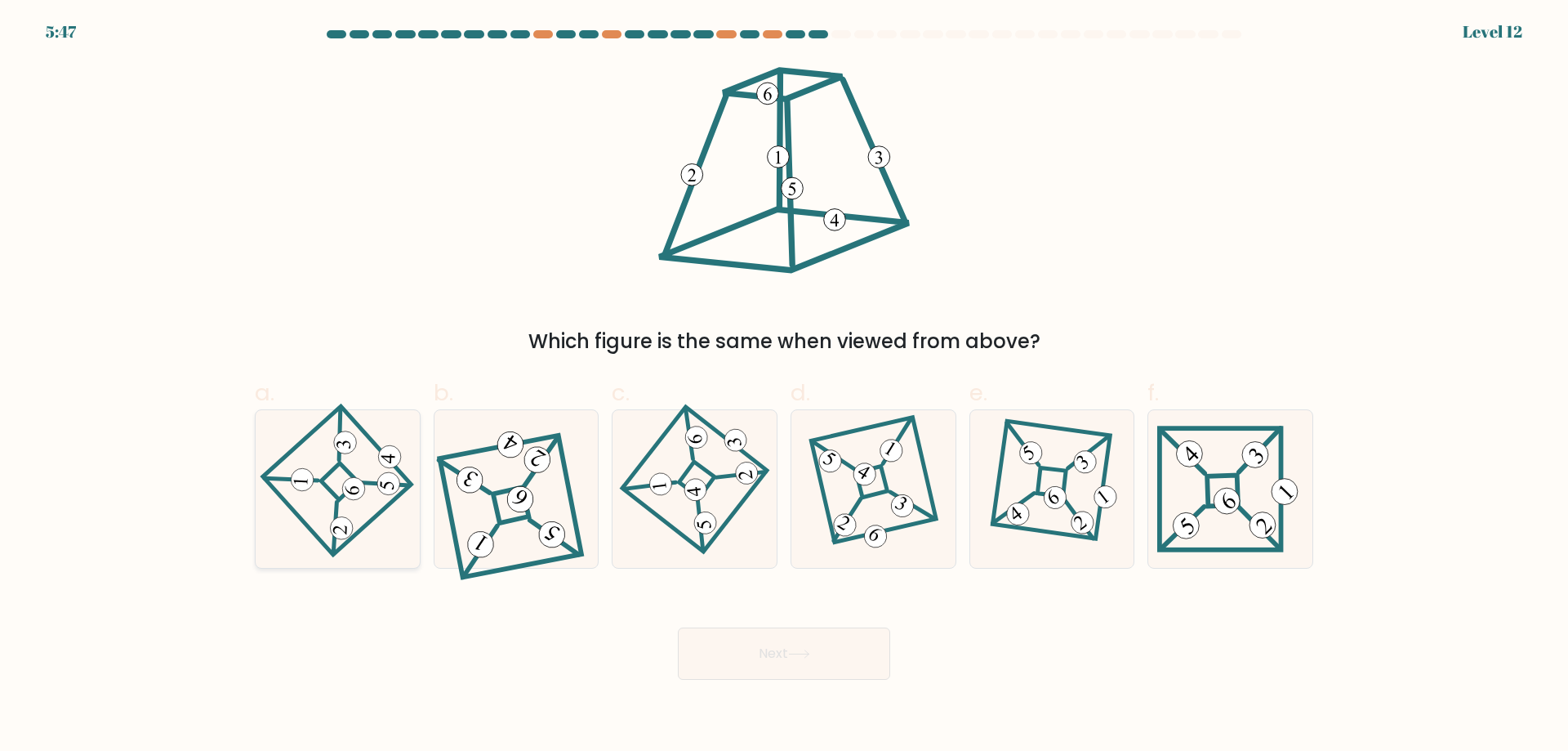
click at [333, 494] on 275 at bounding box center [339, 480] width 38 height 38
click at [784, 386] on input "a." at bounding box center [784, 380] width 1 height 11
radio input "true"
click at [753, 657] on button "Next" at bounding box center [784, 654] width 213 height 52
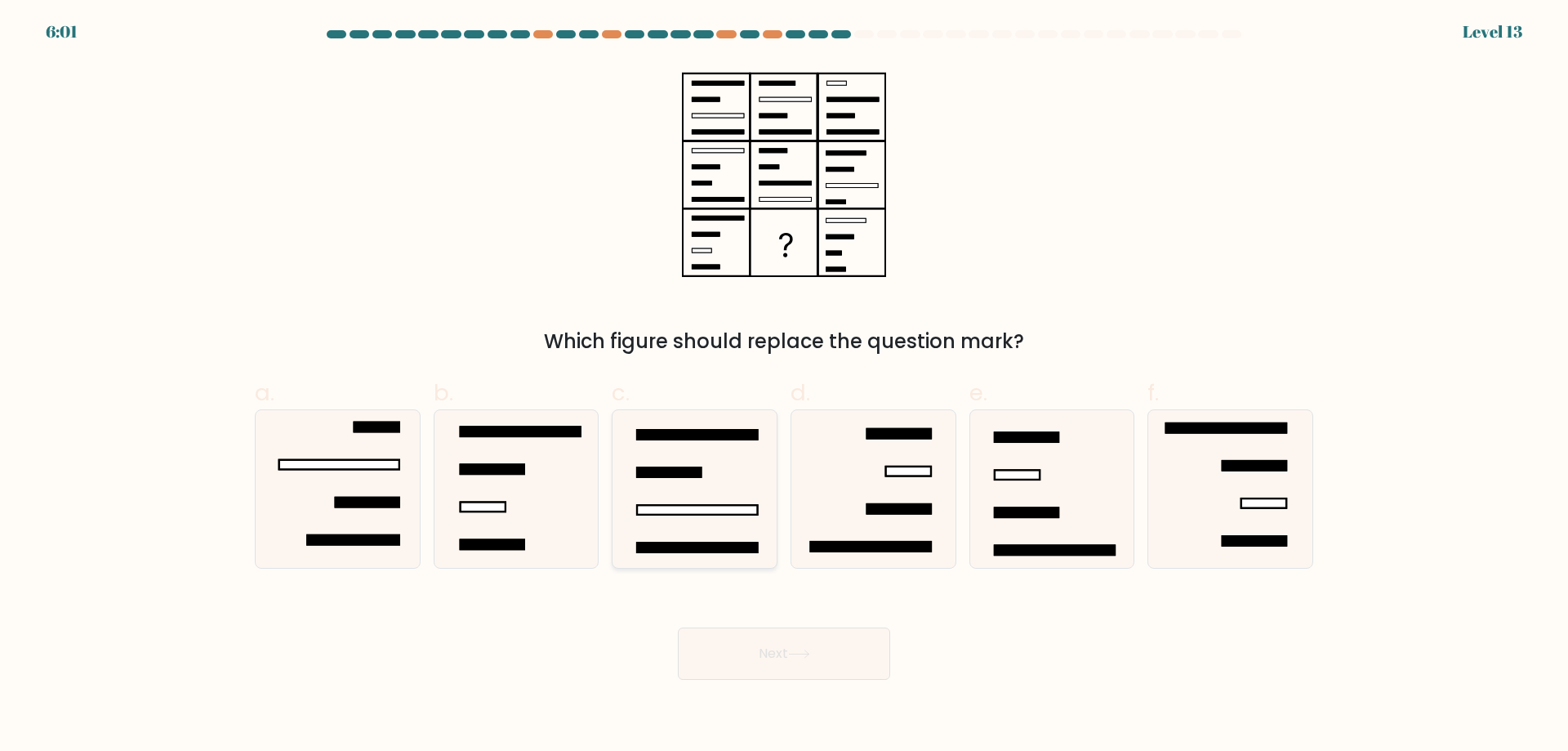
click at [734, 529] on icon at bounding box center [695, 489] width 158 height 158
click at [784, 386] on input "c." at bounding box center [784, 380] width 1 height 11
radio input "true"
click at [767, 656] on button "Next" at bounding box center [784, 654] width 213 height 52
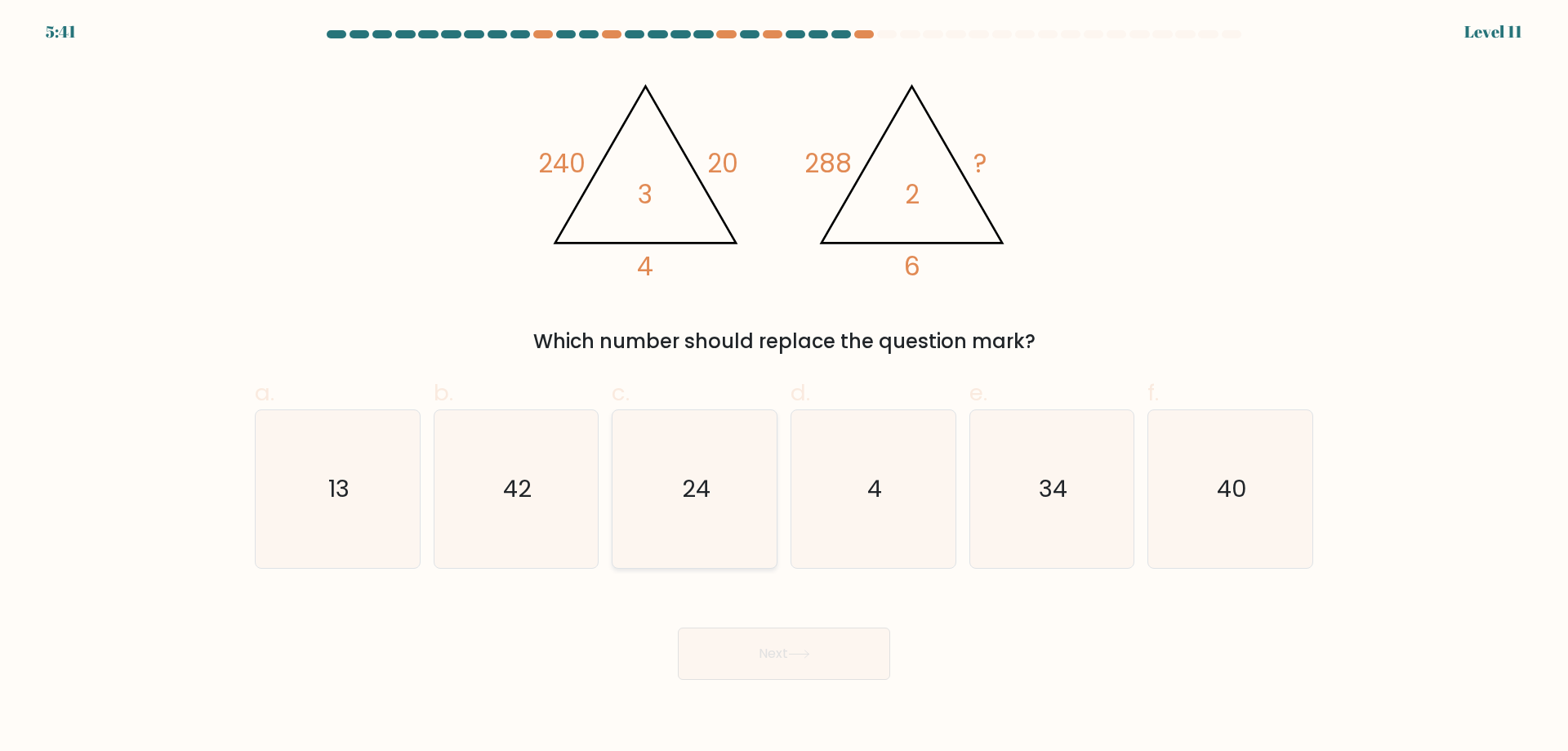
drag, startPoint x: 686, startPoint y: 491, endPoint x: 707, endPoint y: 531, distance: 45.2
click at [686, 491] on text "24" at bounding box center [696, 488] width 29 height 33
click at [784, 386] on input "c. 24" at bounding box center [784, 380] width 1 height 11
radio input "true"
click at [810, 661] on button "Next" at bounding box center [784, 654] width 213 height 52
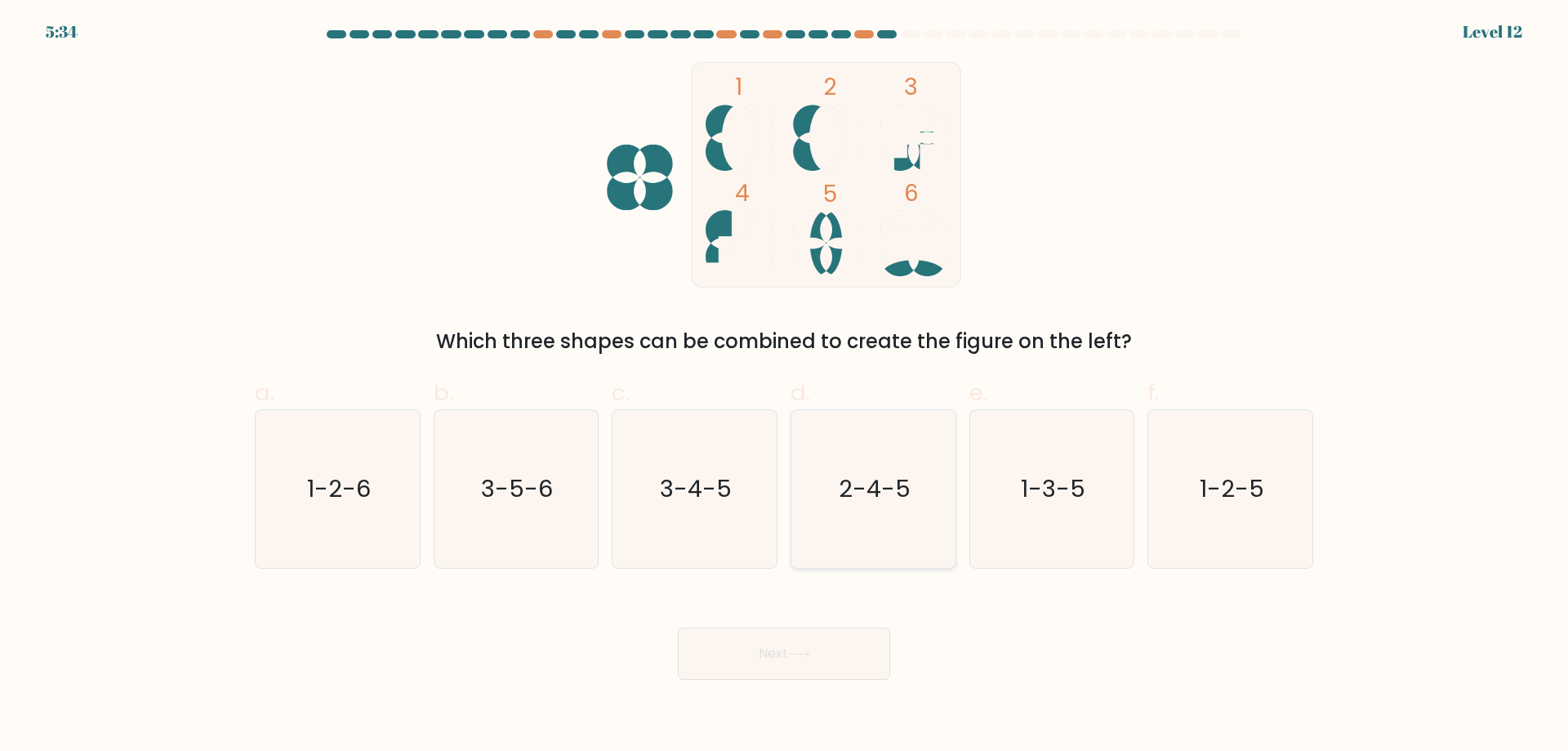
click at [899, 504] on text "2-4-5" at bounding box center [874, 488] width 72 height 33
click at [784, 386] on input "d. 2-4-5" at bounding box center [784, 380] width 1 height 11
radio input "true"
click at [840, 651] on button "Next" at bounding box center [784, 654] width 213 height 52
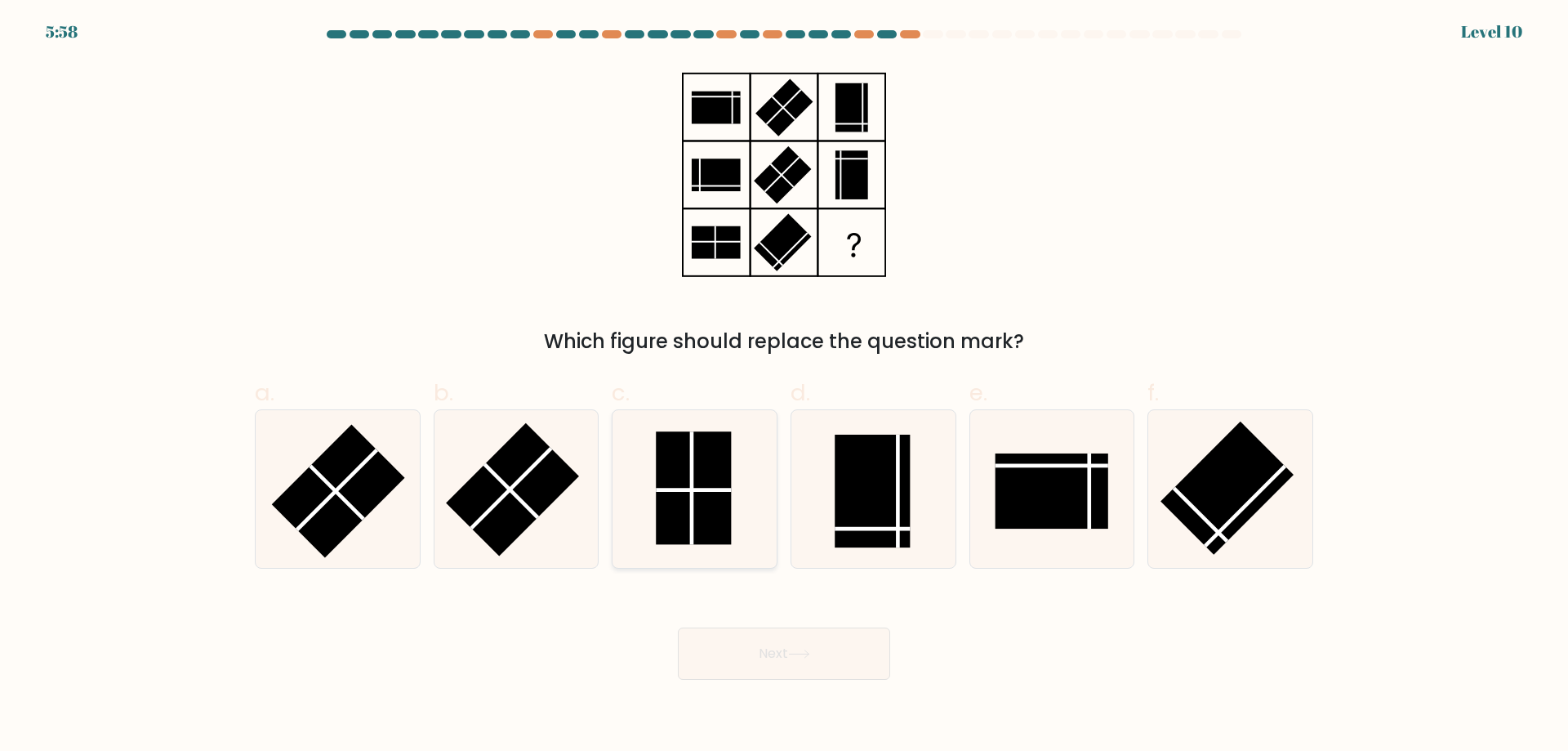
click at [716, 472] on rect at bounding box center [693, 487] width 75 height 113
click at [784, 386] on input "c." at bounding box center [784, 380] width 1 height 11
radio input "true"
click at [732, 663] on button "Next" at bounding box center [784, 654] width 213 height 52
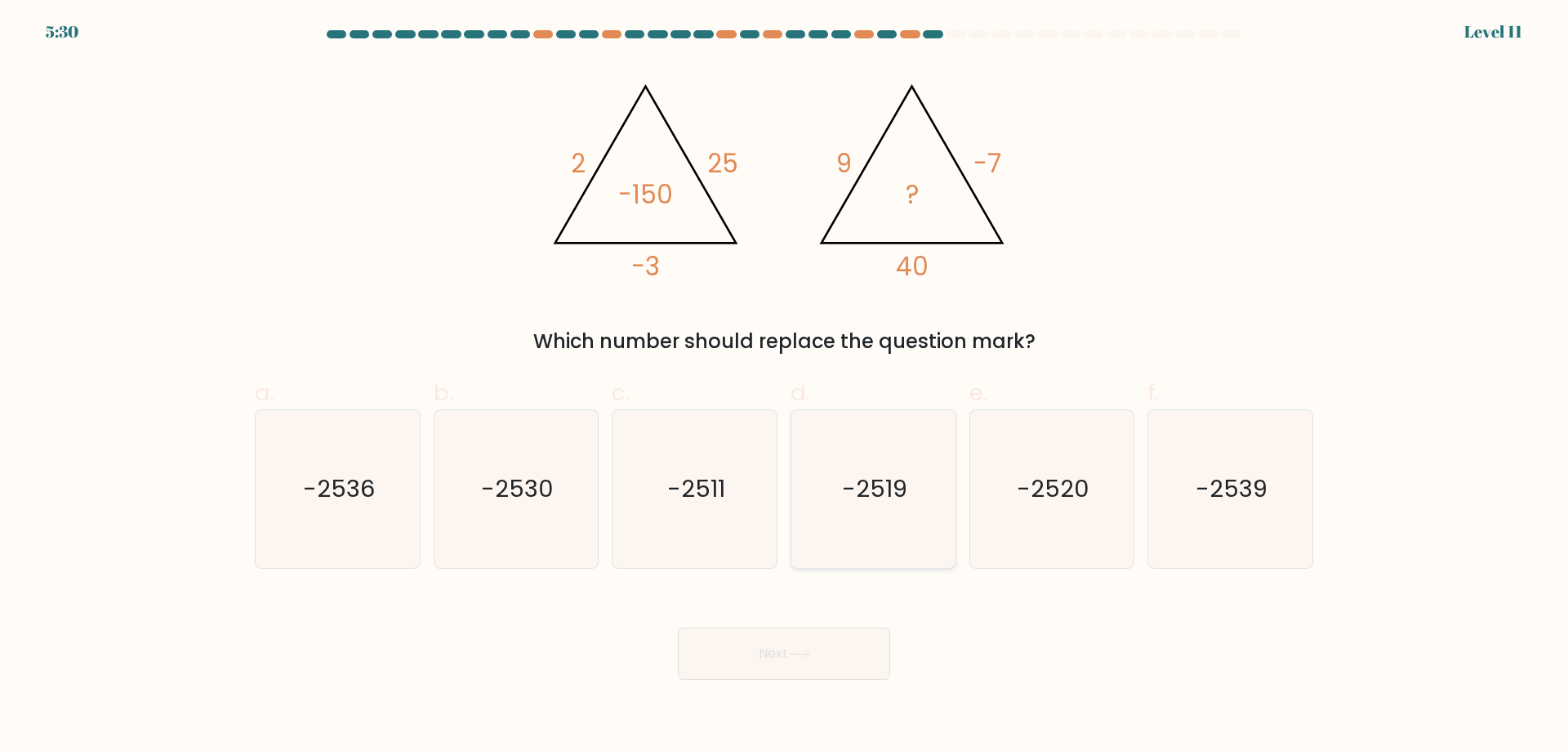
drag, startPoint x: 895, startPoint y: 523, endPoint x: 878, endPoint y: 566, distance: 46.2
click at [886, 537] on icon "-2519" at bounding box center [873, 489] width 158 height 158
click at [837, 662] on button "Next" at bounding box center [784, 654] width 213 height 52
click at [842, 462] on icon "-2519" at bounding box center [873, 489] width 158 height 158
click at [784, 386] on input "d. -2519" at bounding box center [784, 380] width 1 height 11
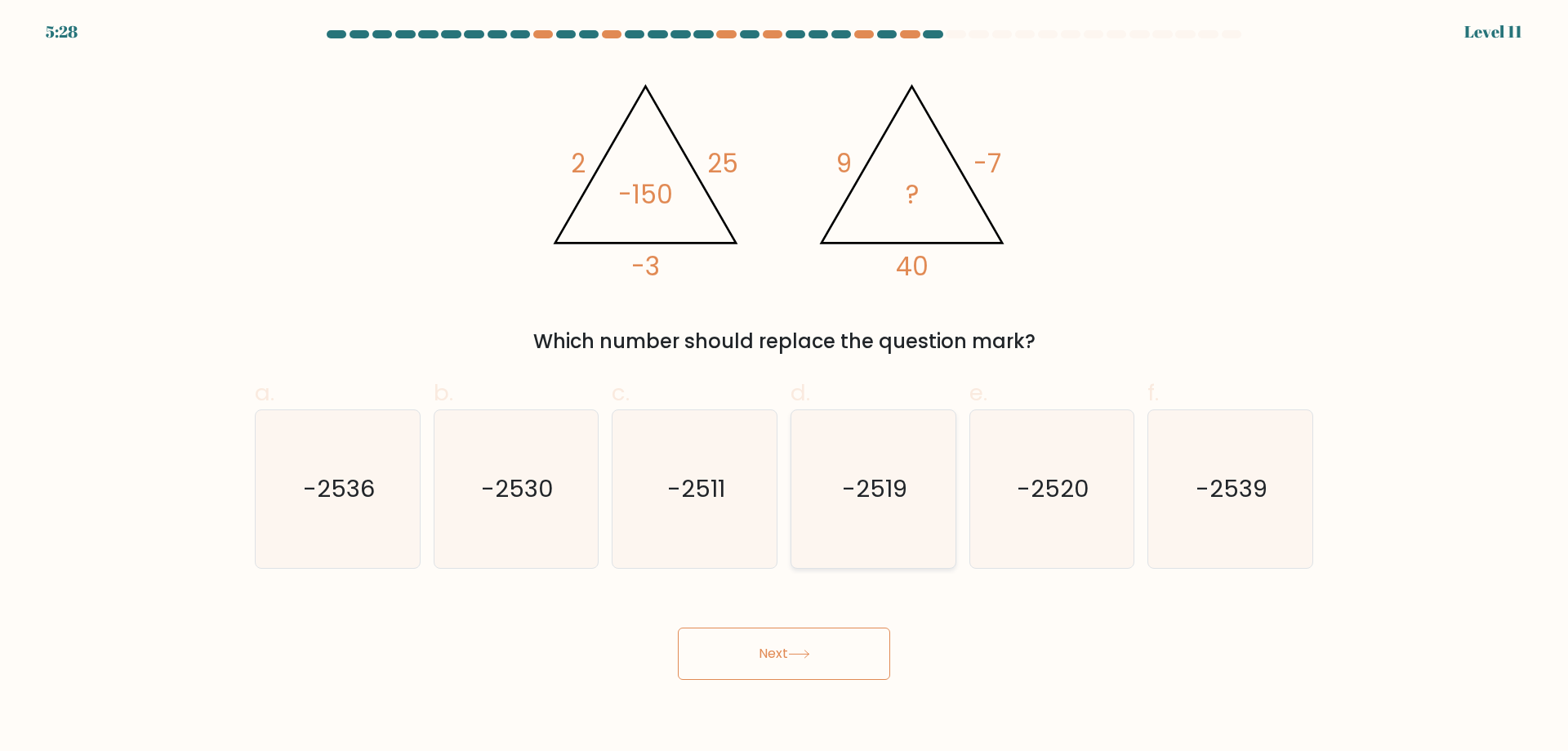
radio input "true"
click at [828, 645] on button "Next" at bounding box center [784, 654] width 213 height 52
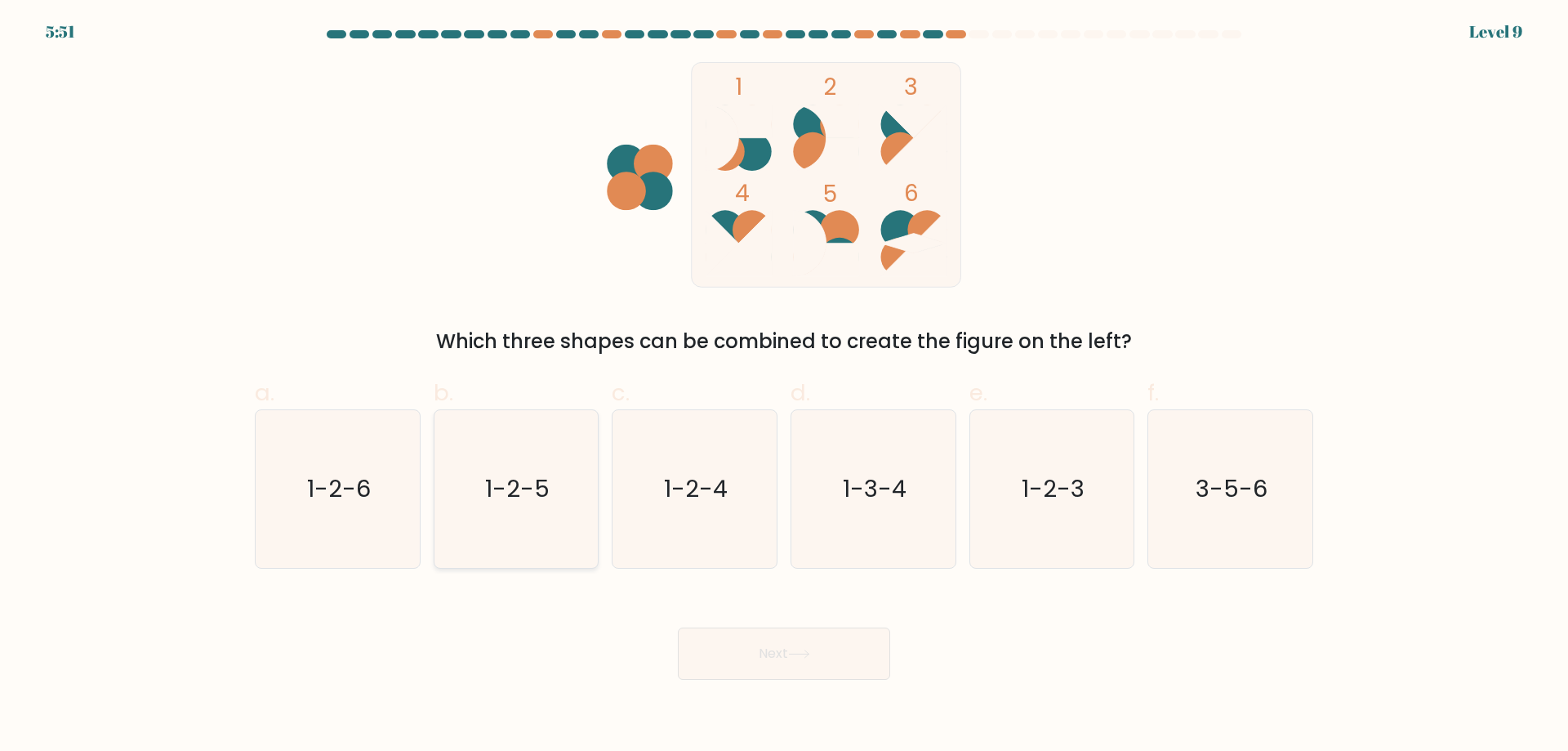
click at [510, 506] on icon "1-2-5" at bounding box center [516, 489] width 158 height 158
click at [784, 386] on input "b. 1-2-5" at bounding box center [784, 380] width 1 height 11
radio input "true"
click at [758, 660] on button "Next" at bounding box center [784, 654] width 213 height 52
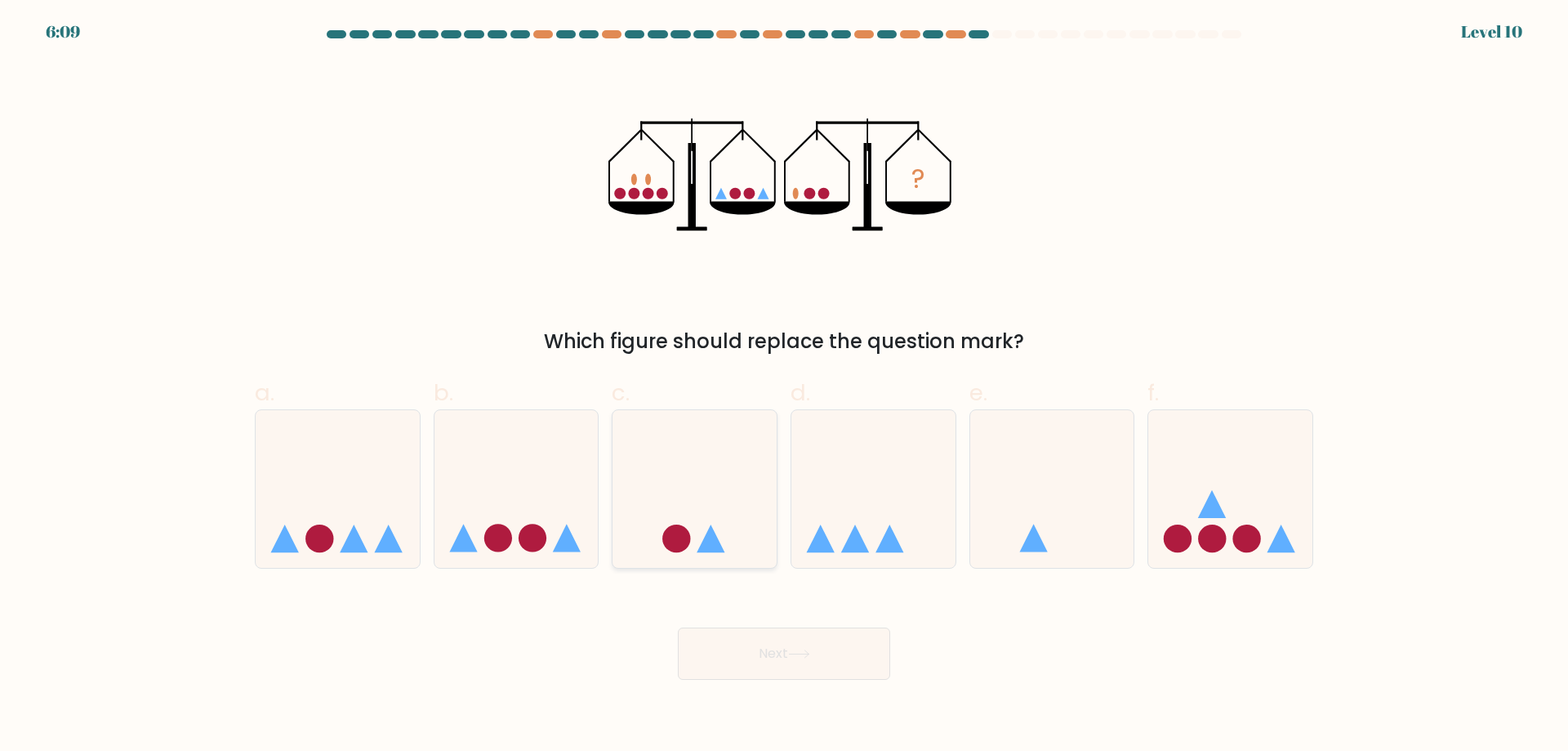
click at [635, 504] on icon at bounding box center [694, 488] width 165 height 136
click at [784, 386] on input "c." at bounding box center [784, 380] width 1 height 11
radio input "true"
click at [794, 639] on button "Next" at bounding box center [784, 654] width 213 height 52
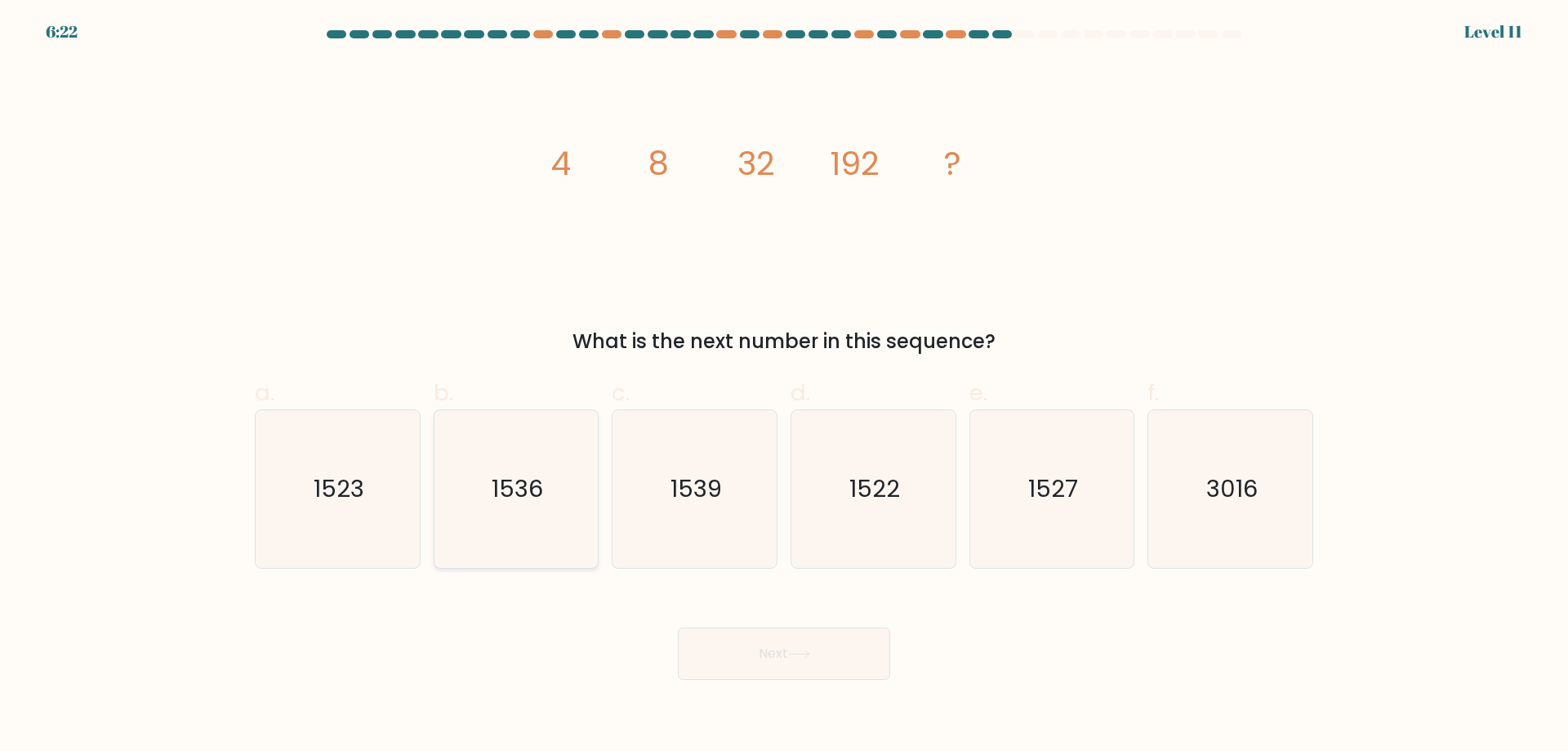
click at [566, 522] on icon "1536" at bounding box center [516, 489] width 158 height 158
click at [784, 386] on input "b. 1536" at bounding box center [784, 380] width 1 height 11
radio input "true"
click at [818, 641] on button "Next" at bounding box center [784, 654] width 213 height 52
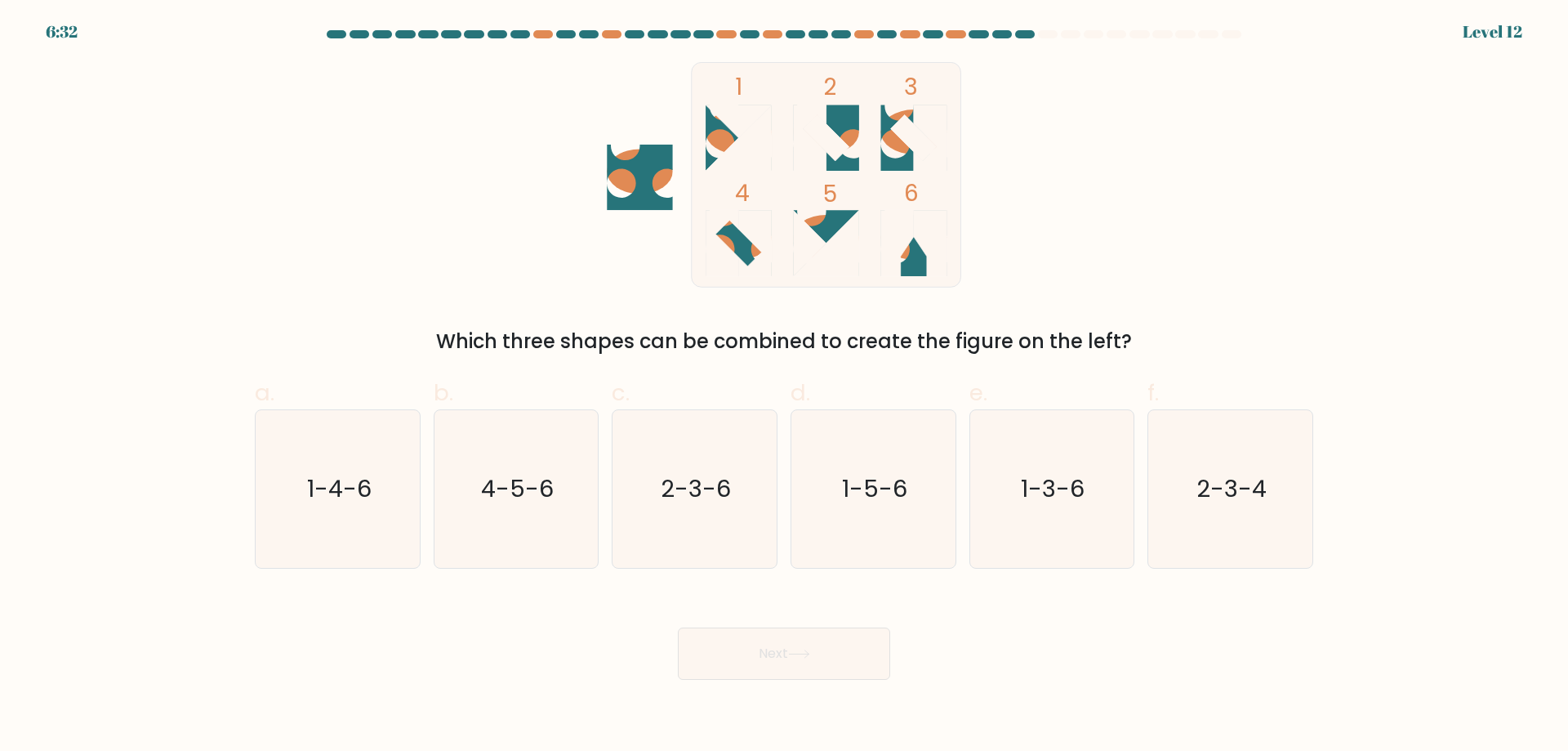
drag, startPoint x: 1278, startPoint y: 454, endPoint x: 1108, endPoint y: 579, distance: 211.0
click at [1272, 460] on icon "2-3-4" at bounding box center [1230, 489] width 158 height 158
click at [784, 386] on input "f. 2-3-4" at bounding box center [784, 380] width 1 height 11
radio input "true"
click at [835, 633] on button "Next" at bounding box center [784, 654] width 213 height 52
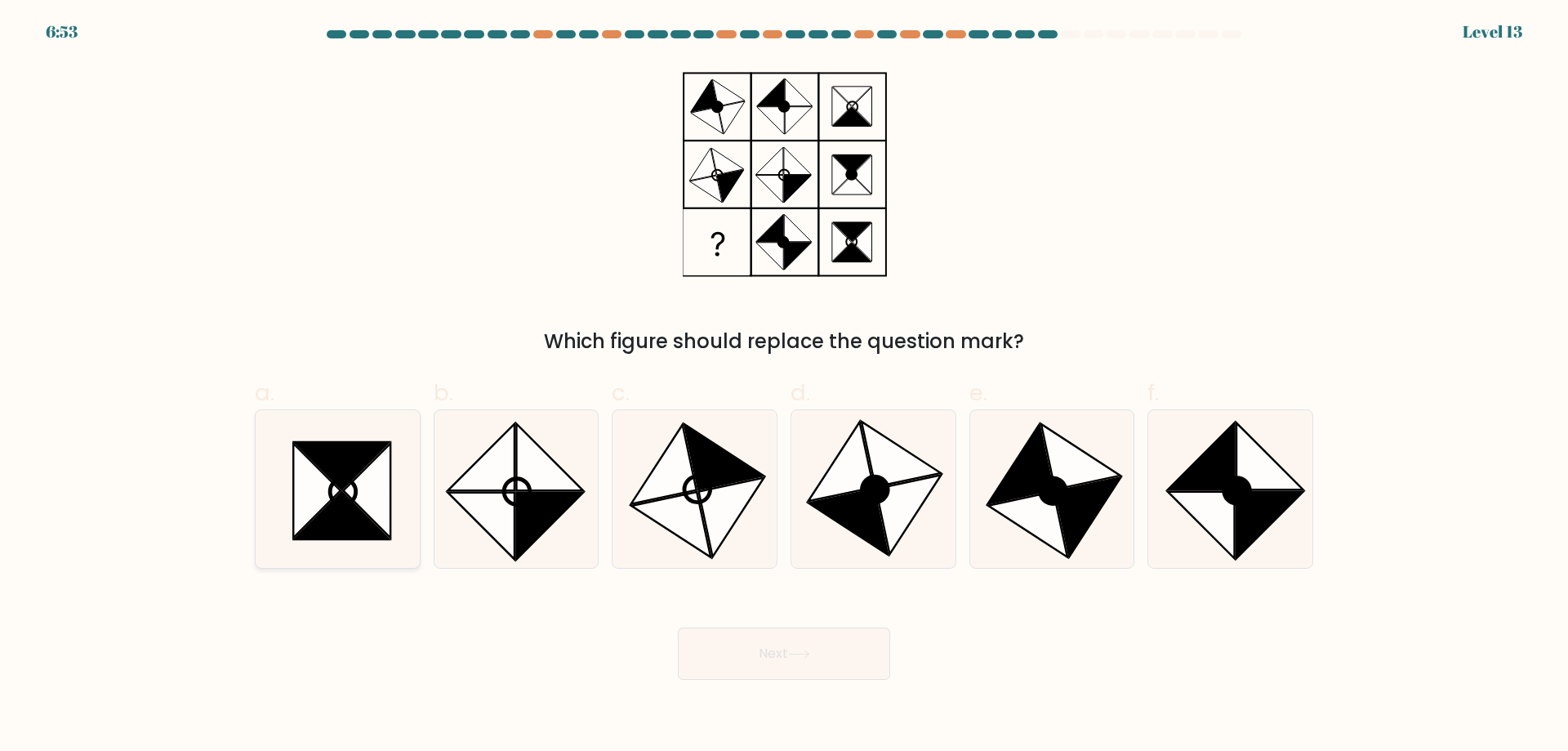
click at [341, 493] on icon at bounding box center [342, 515] width 94 height 47
click at [784, 386] on input "a." at bounding box center [784, 380] width 1 height 11
radio input "true"
drag, startPoint x: 821, startPoint y: 650, endPoint x: 813, endPoint y: 652, distance: 8.2
click at [819, 652] on button "Next" at bounding box center [784, 654] width 213 height 52
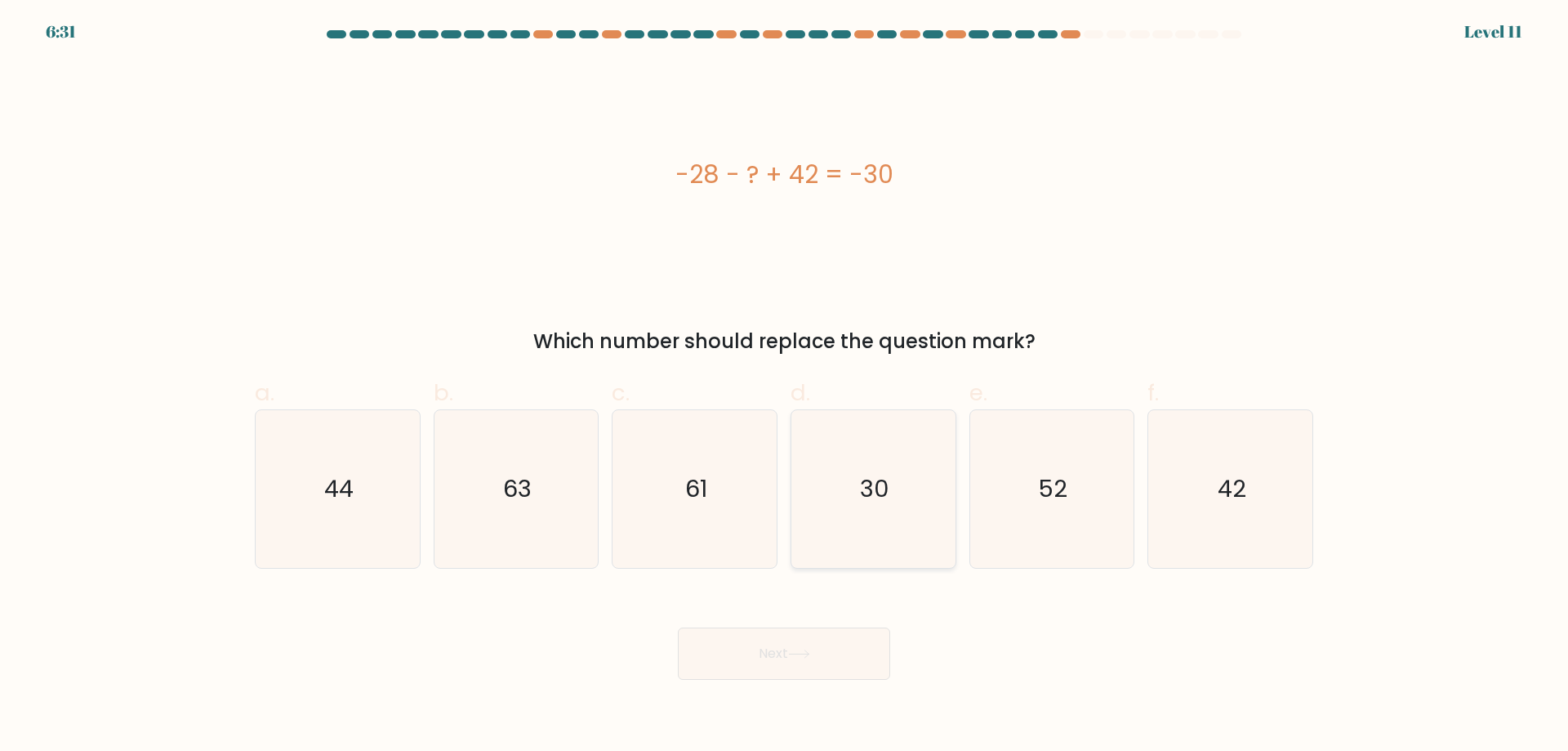
click at [864, 519] on icon "30" at bounding box center [873, 489] width 158 height 158
click at [784, 386] on input "d. 30" at bounding box center [784, 380] width 1 height 11
radio input "true"
click at [837, 654] on button "Next" at bounding box center [784, 654] width 213 height 52
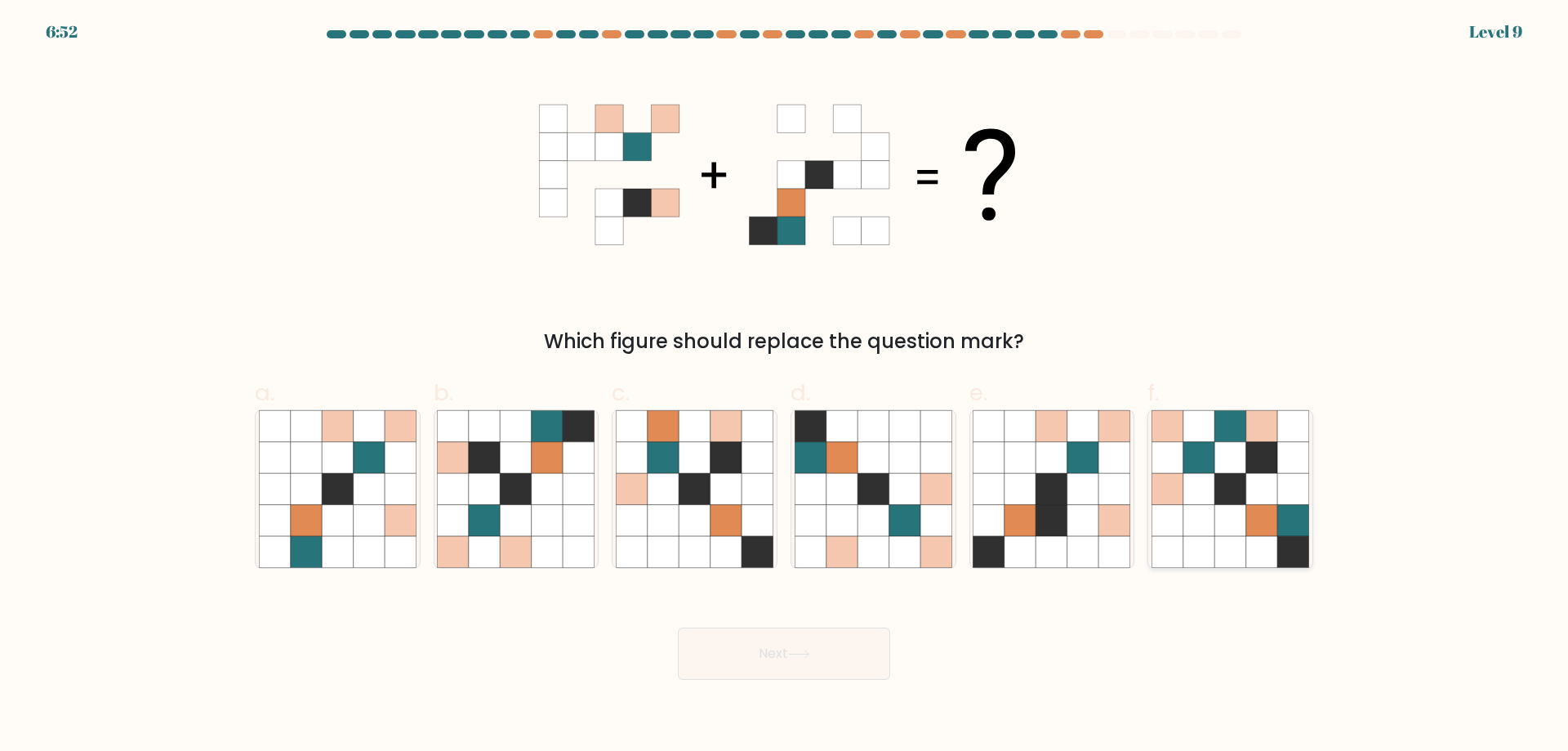
click at [1246, 492] on icon at bounding box center [1230, 489] width 158 height 158
click at [784, 386] on input "f." at bounding box center [784, 380] width 1 height 11
radio input "true"
click at [824, 659] on button "Next" at bounding box center [784, 654] width 213 height 52
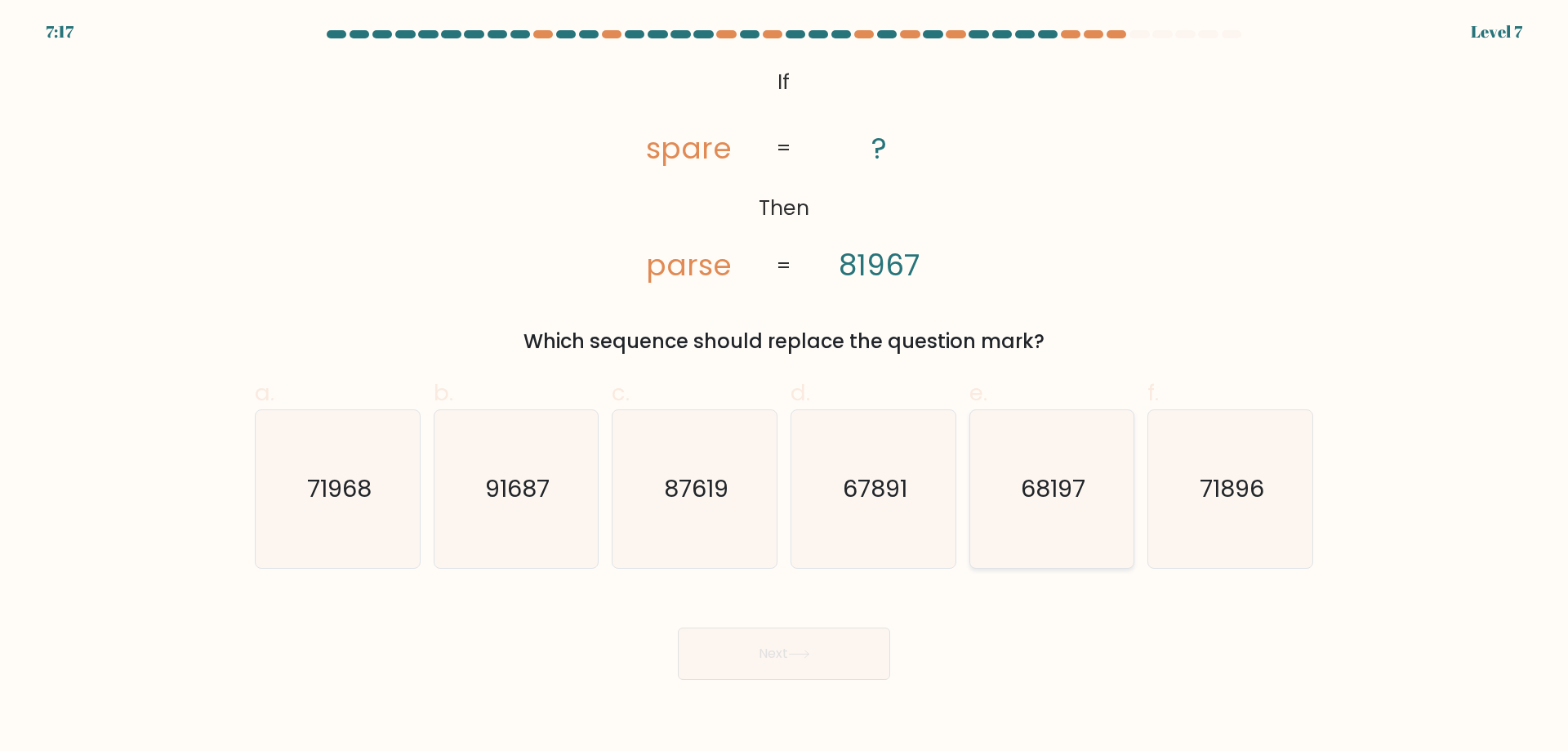
click at [1082, 513] on icon "68197" at bounding box center [1051, 489] width 158 height 158
click at [784, 386] on input "e. 68197" at bounding box center [784, 380] width 1 height 11
radio input "true"
click at [745, 649] on button "Next" at bounding box center [784, 654] width 213 height 52
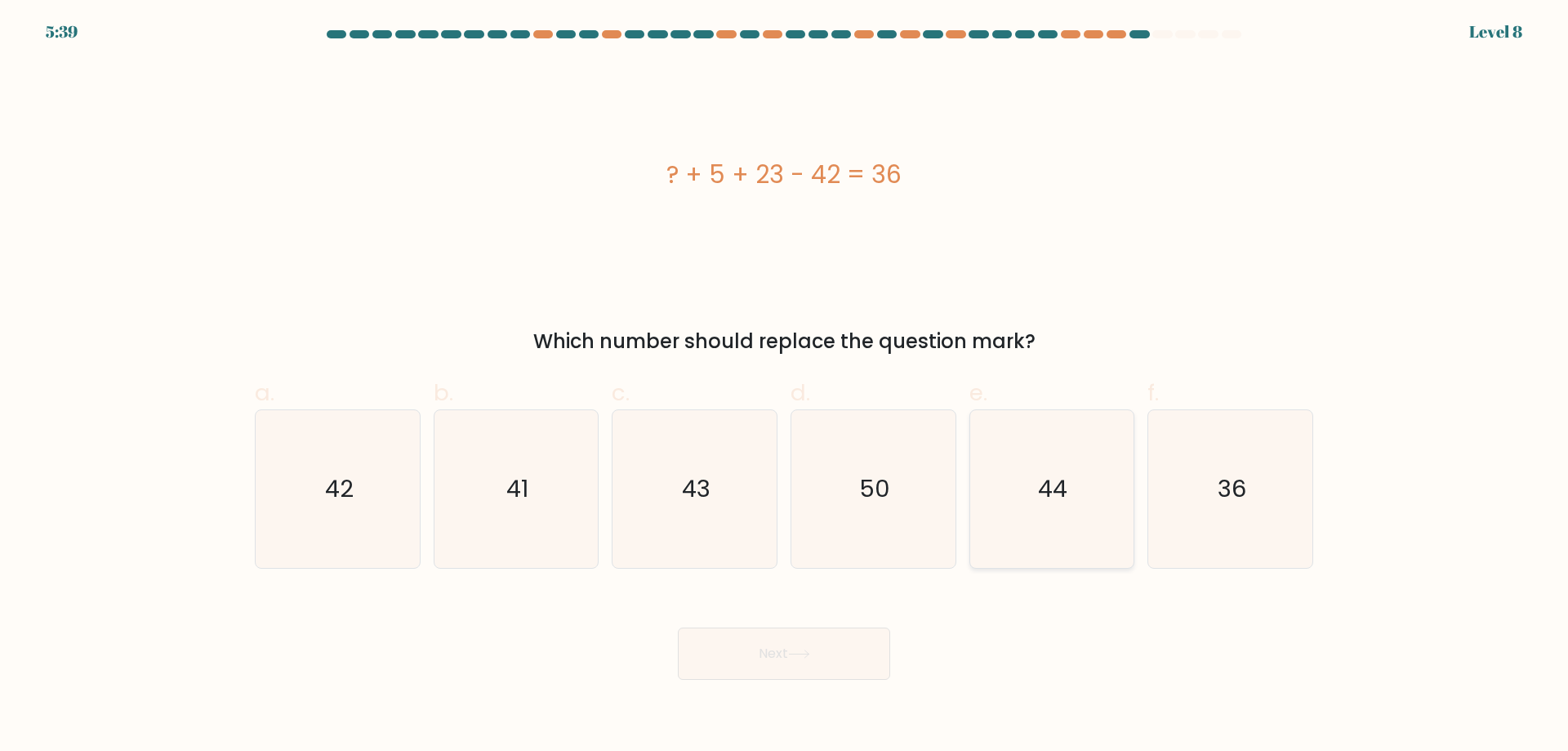
click at [1042, 498] on text "44" at bounding box center [1053, 488] width 30 height 33
click at [784, 386] on input "e. 44" at bounding box center [784, 380] width 1 height 11
radio input "true"
click at [869, 649] on button "Next" at bounding box center [784, 654] width 213 height 52
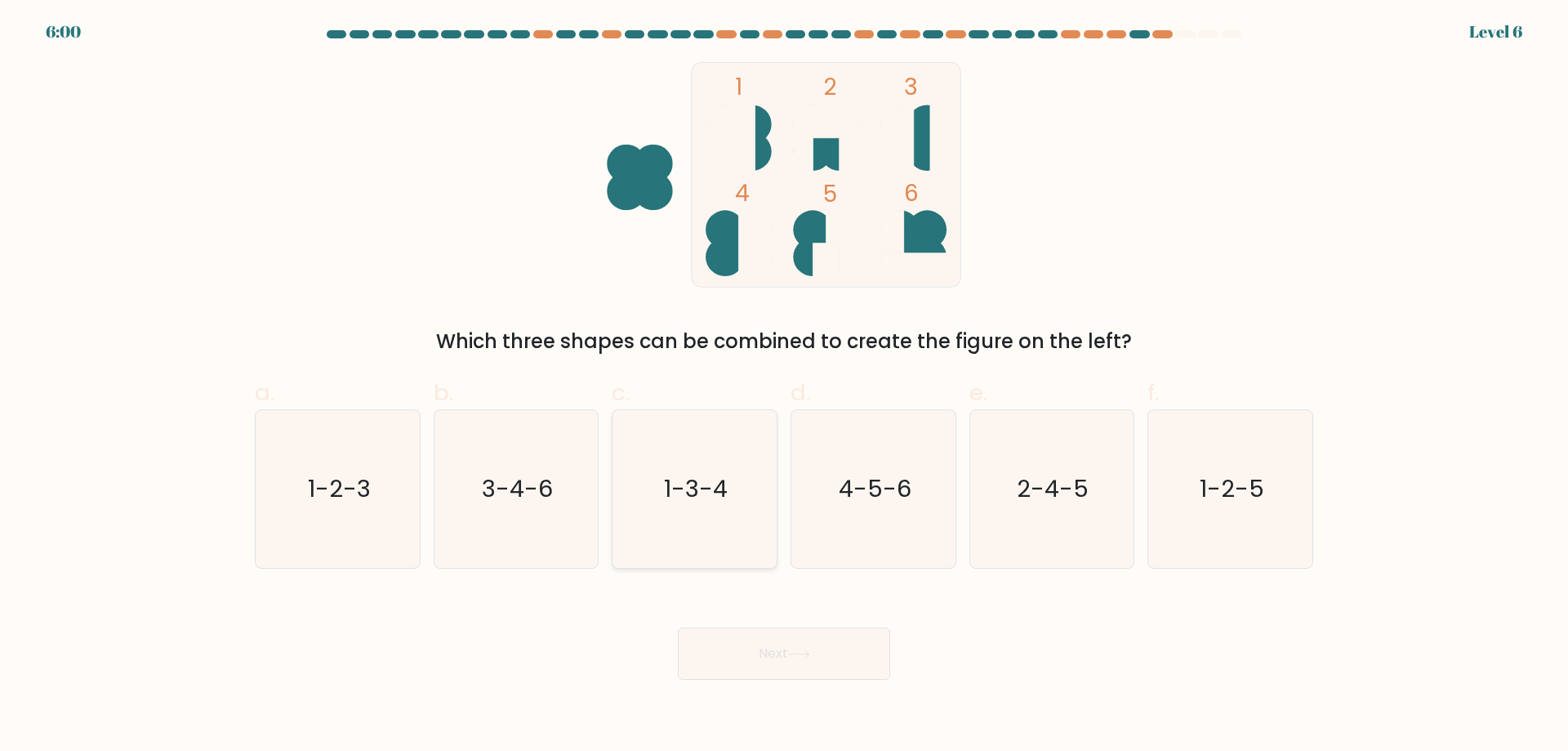
click at [755, 504] on icon "1-3-4" at bounding box center [695, 489] width 158 height 158
click at [784, 386] on input "c. 1-3-4" at bounding box center [784, 380] width 1 height 11
radio input "true"
click at [821, 660] on button "Next" at bounding box center [784, 654] width 213 height 52
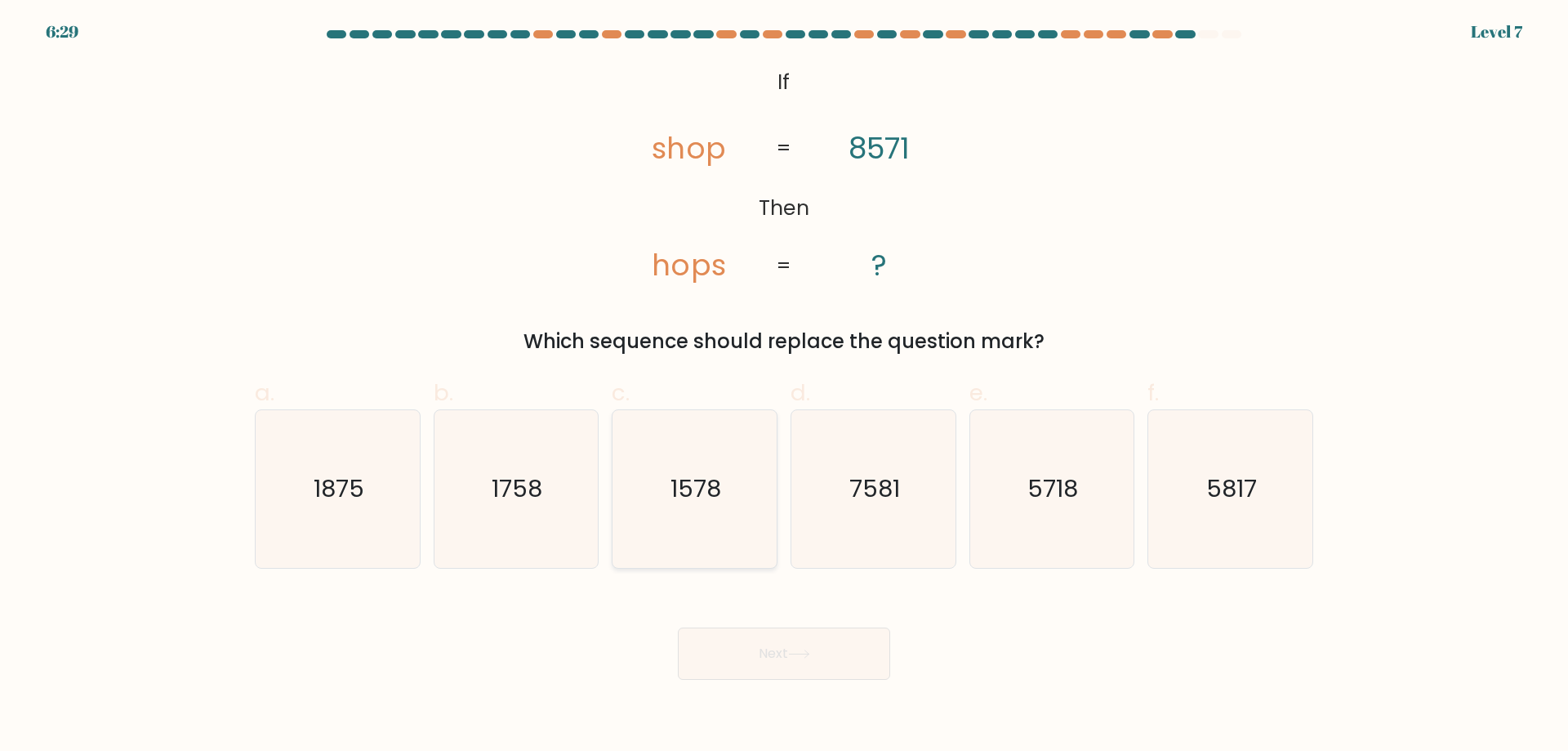
click at [688, 494] on text "1578" at bounding box center [696, 488] width 51 height 33
click at [784, 386] on input "c. 1578" at bounding box center [784, 380] width 1 height 11
radio input "true"
click at [755, 656] on button "Next" at bounding box center [784, 654] width 213 height 52
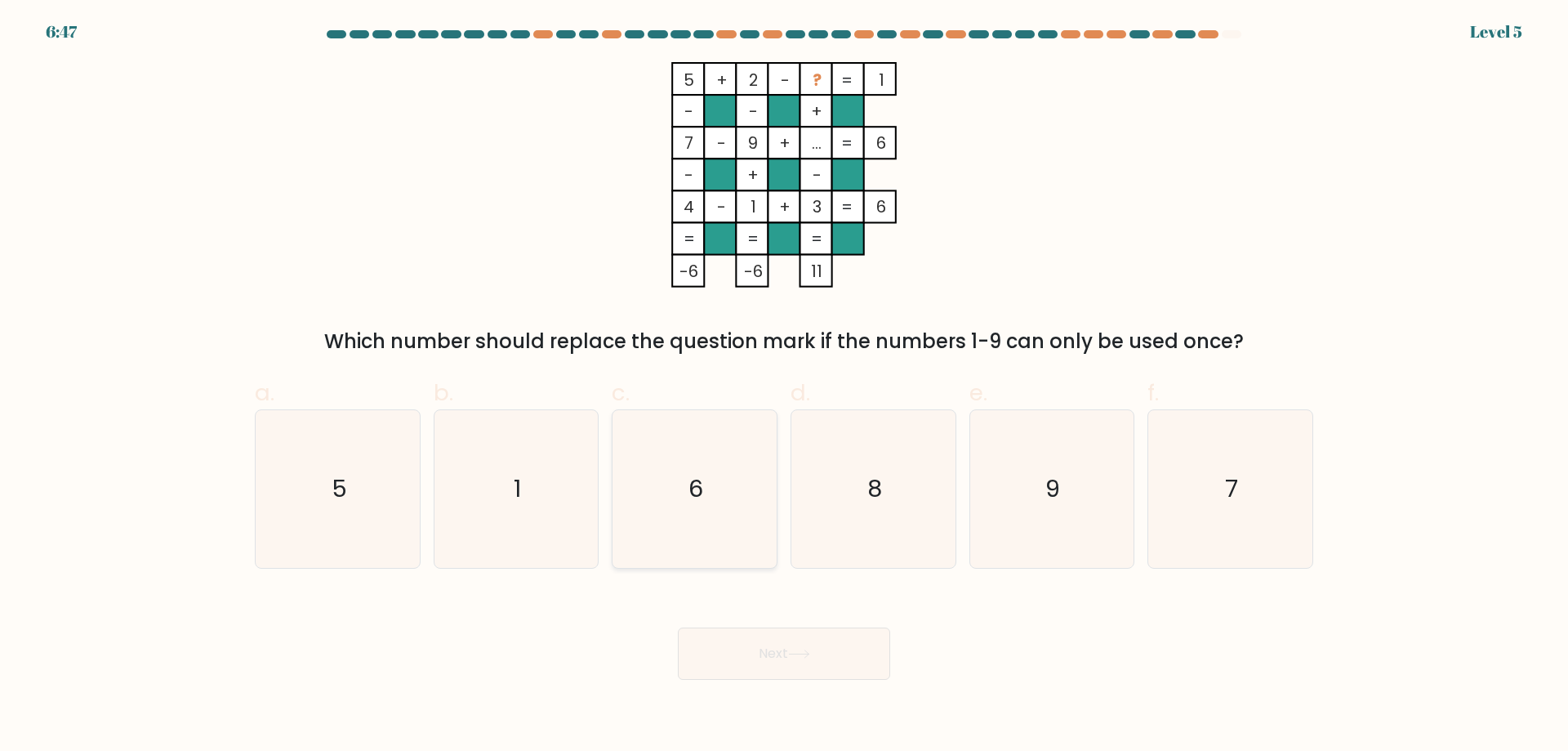
click at [693, 460] on icon "6" at bounding box center [695, 489] width 158 height 158
click at [784, 386] on input "c. 6" at bounding box center [784, 380] width 1 height 11
radio input "true"
click at [789, 656] on button "Next" at bounding box center [784, 654] width 213 height 52
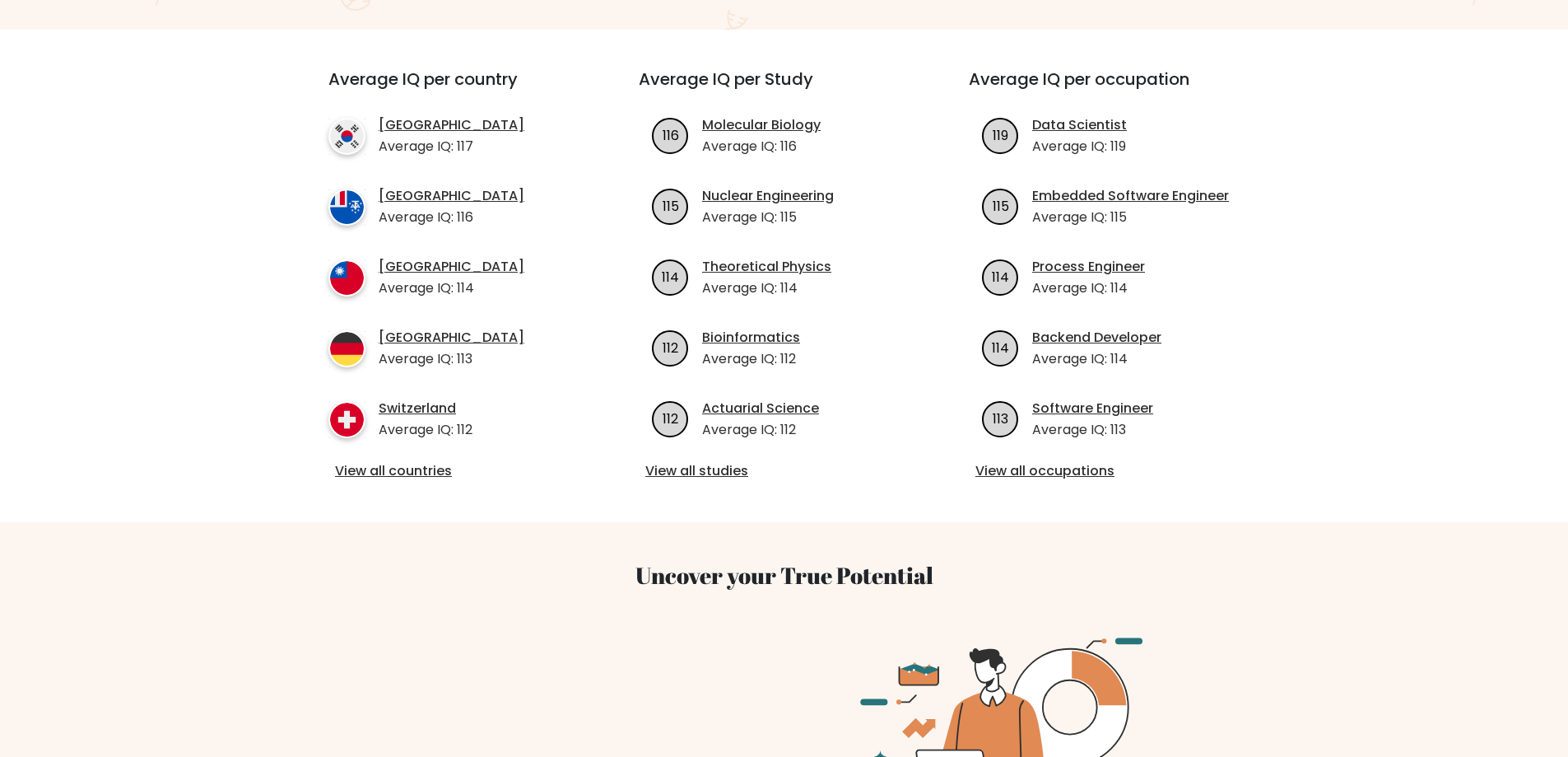
scroll to position [576, 0]
